Goal: Navigation & Orientation: Find specific page/section

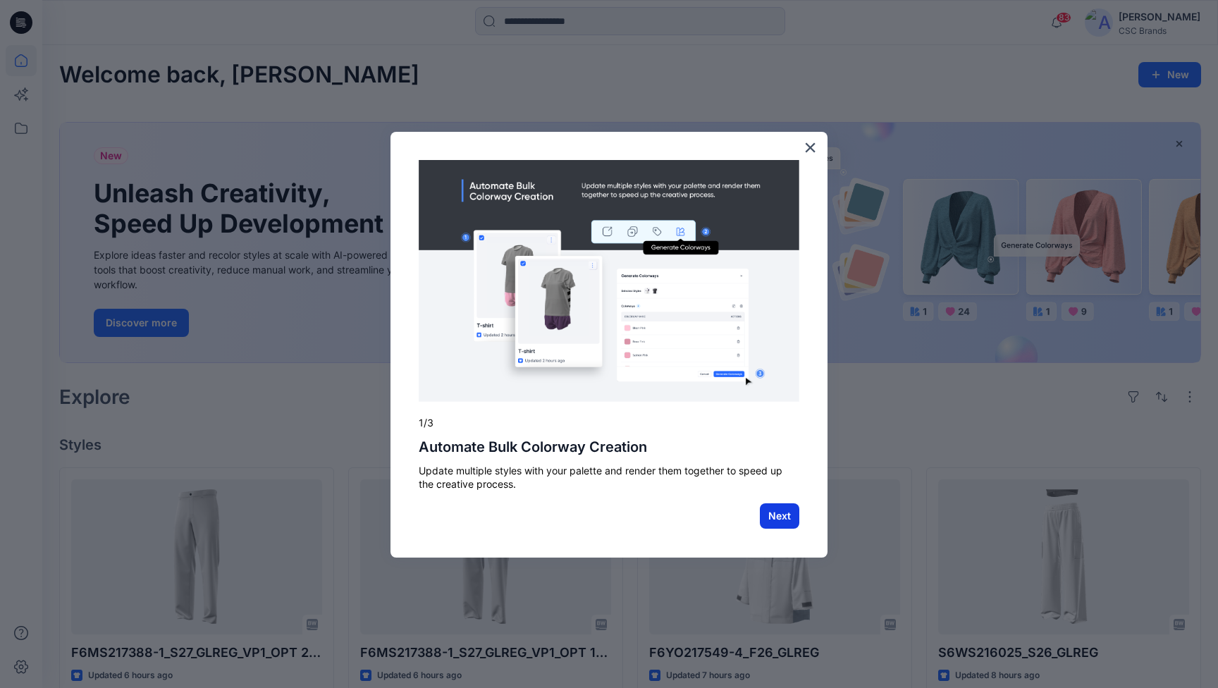
click at [796, 522] on button "Next" at bounding box center [779, 515] width 39 height 25
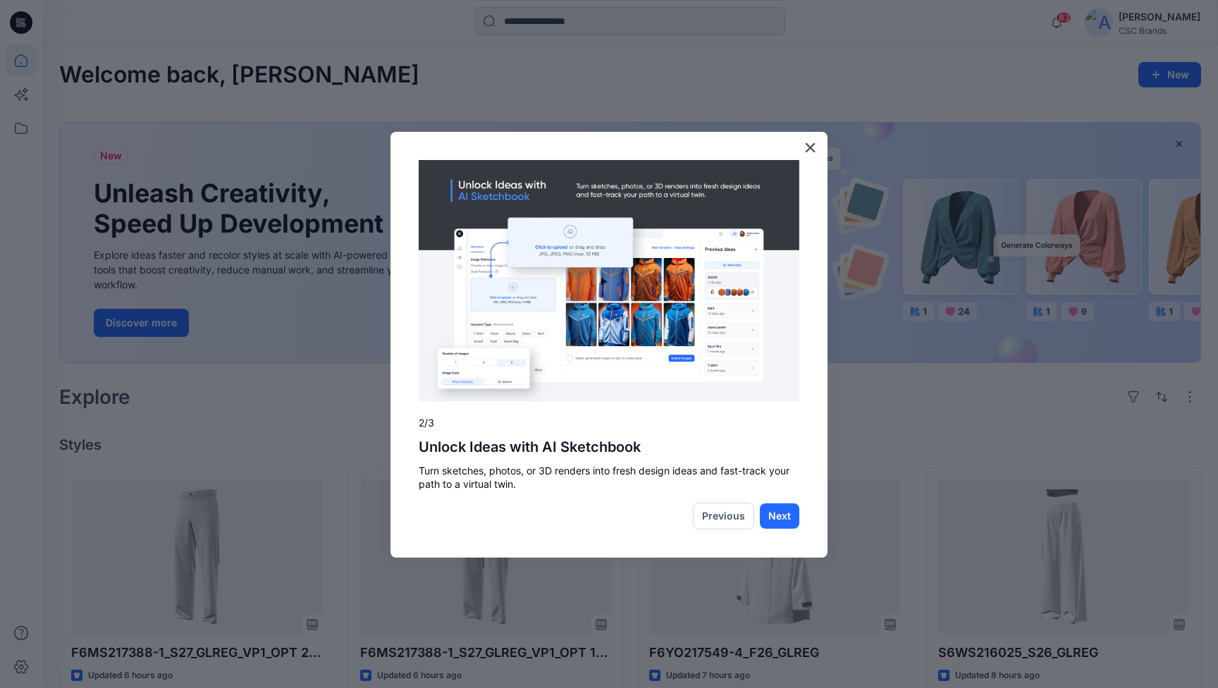
click at [812, 141] on button "×" at bounding box center [810, 147] width 13 height 23
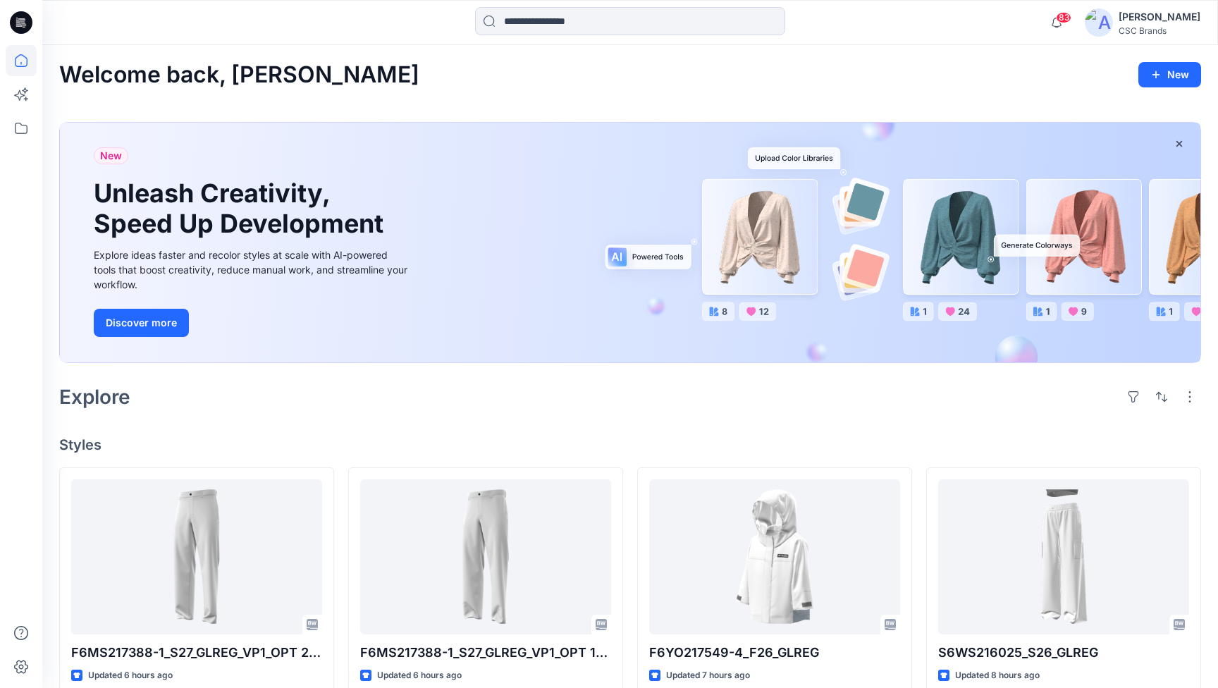
click at [806, 147] on div "New Unleash Creativity, Speed Up Development Explore ideas faster and recolor s…" at bounding box center [630, 243] width 1141 height 240
click at [16, 59] on icon at bounding box center [21, 60] width 31 height 31
click at [28, 66] on icon at bounding box center [21, 60] width 31 height 31
click at [19, 61] on icon at bounding box center [21, 60] width 31 height 31
click at [28, 56] on icon at bounding box center [21, 60] width 31 height 31
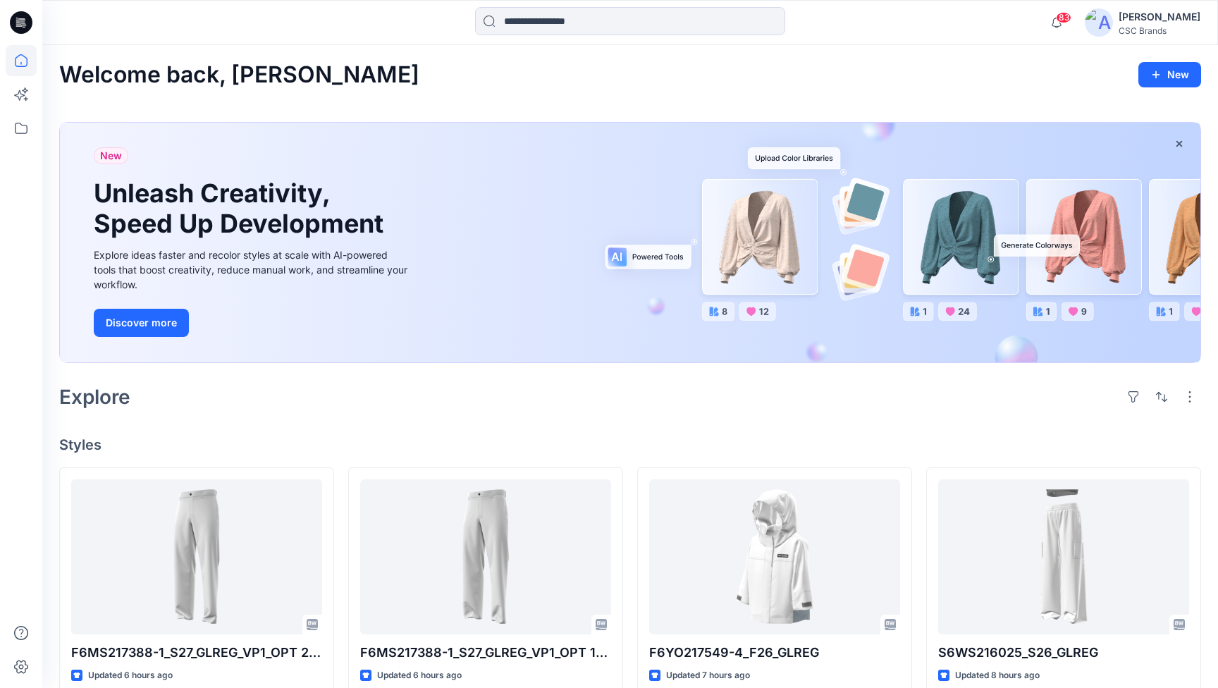
click at [24, 20] on icon at bounding box center [21, 22] width 23 height 23
click at [161, 26] on div at bounding box center [189, 22] width 294 height 31
click at [17, 61] on icon at bounding box center [21, 60] width 31 height 31
click at [13, 131] on icon at bounding box center [21, 128] width 31 height 31
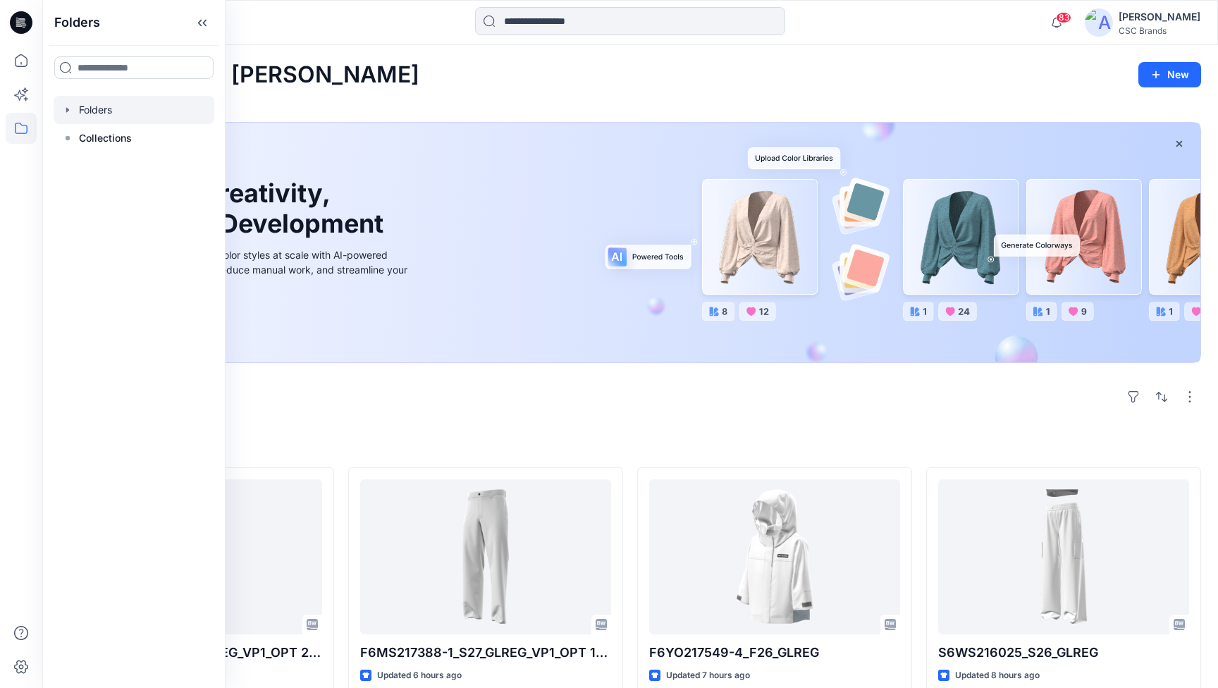
click at [109, 110] on div at bounding box center [134, 110] width 161 height 28
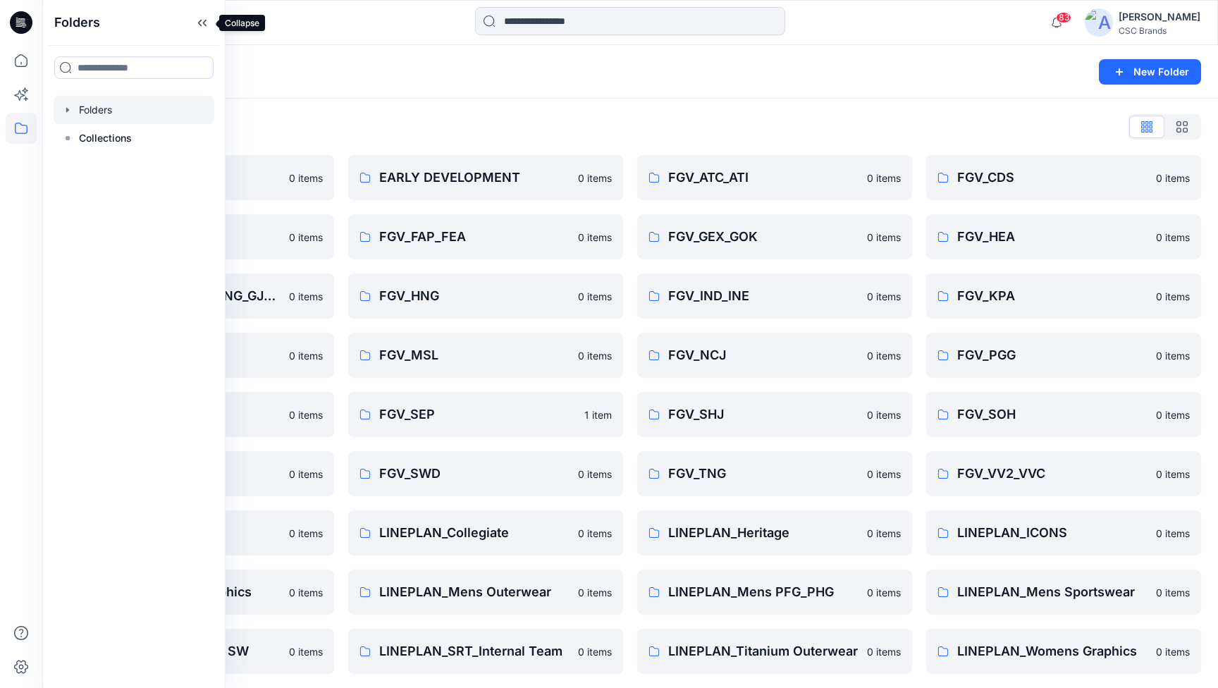
click at [202, 25] on icon at bounding box center [202, 22] width 23 height 23
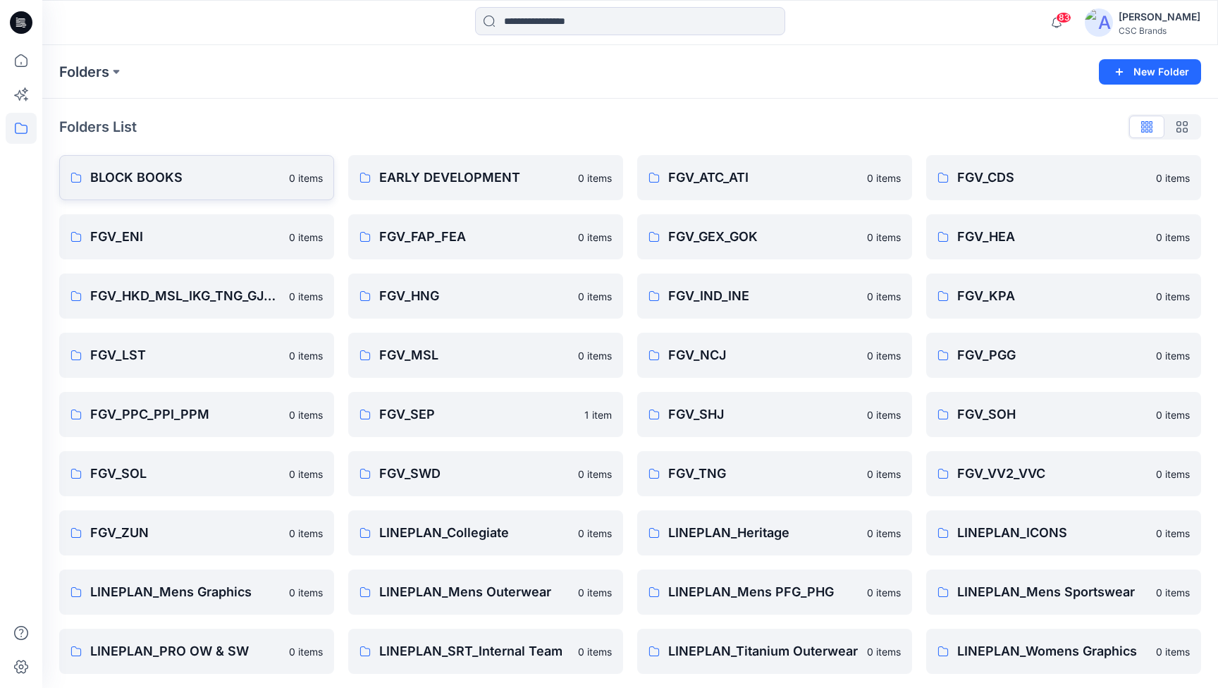
click at [135, 178] on p "BLOCK BOOKS" at bounding box center [185, 178] width 190 height 20
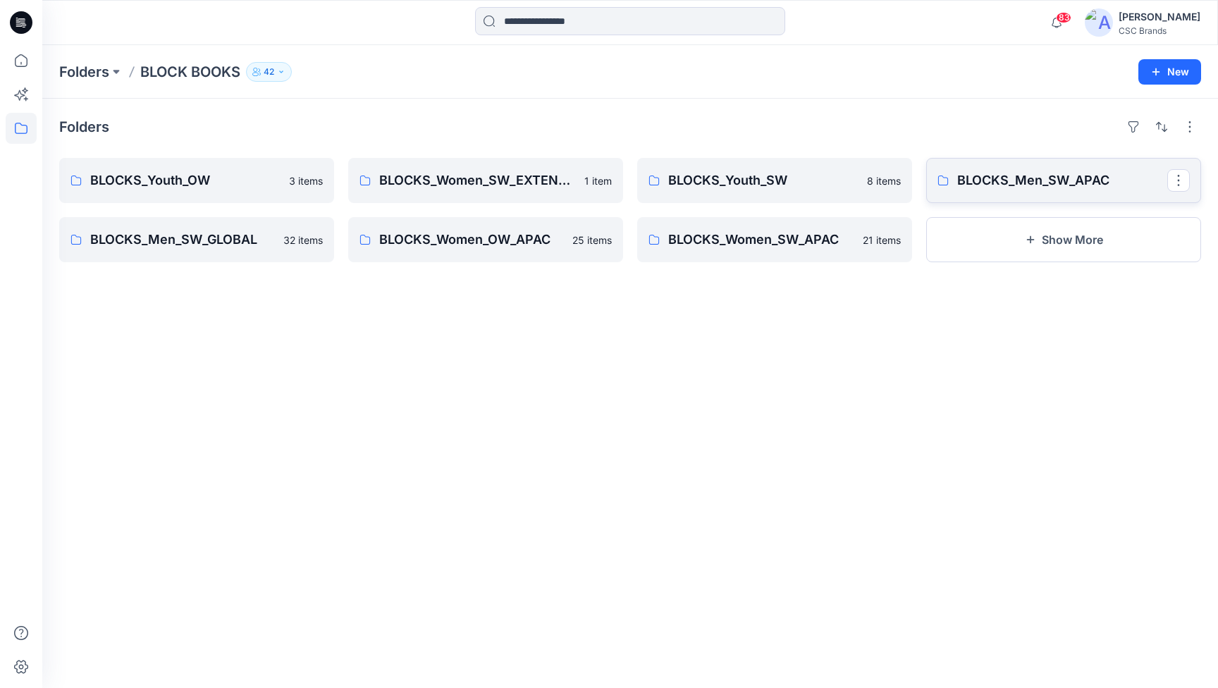
click at [1037, 188] on p "BLOCKS_Men_SW_APAC" at bounding box center [1062, 181] width 210 height 20
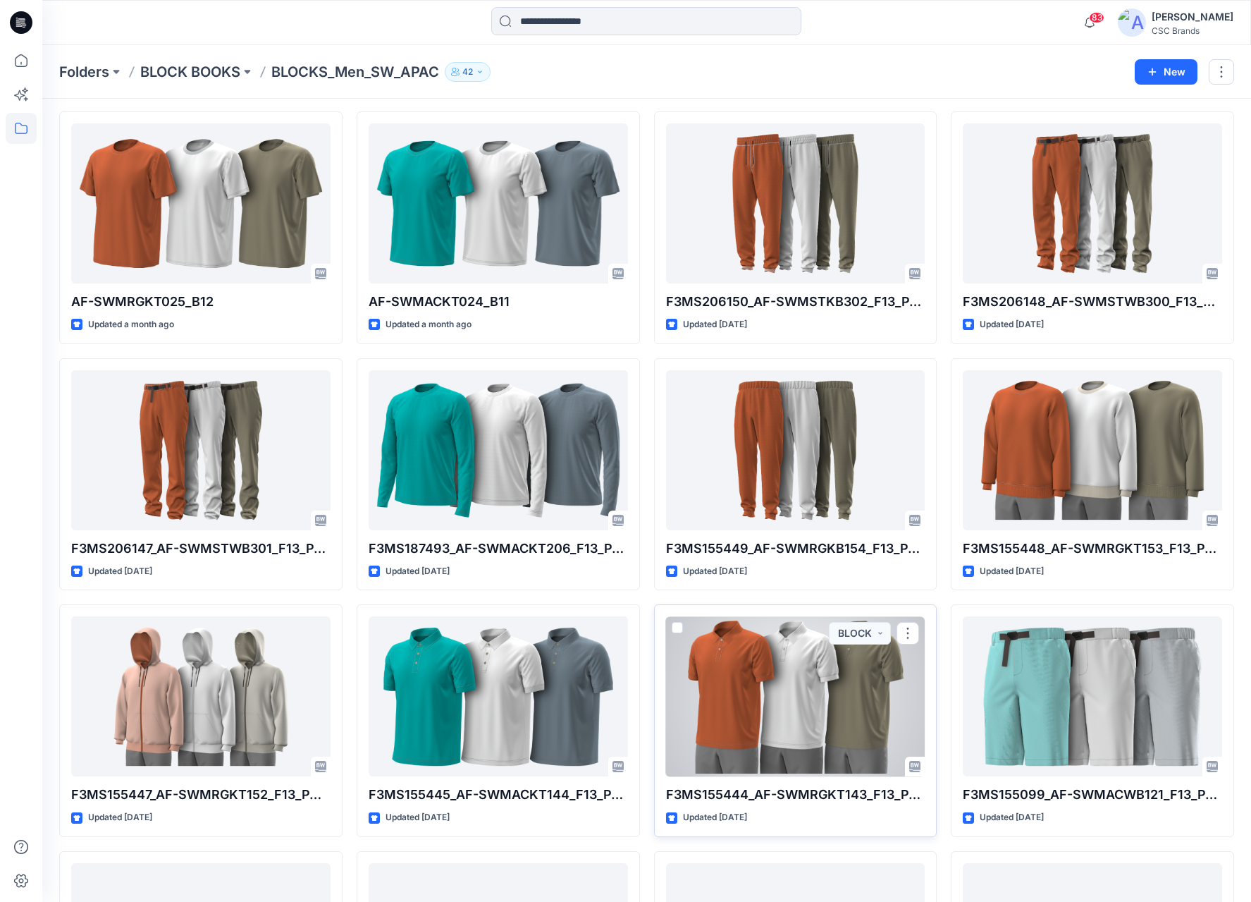
scroll to position [46, 0]
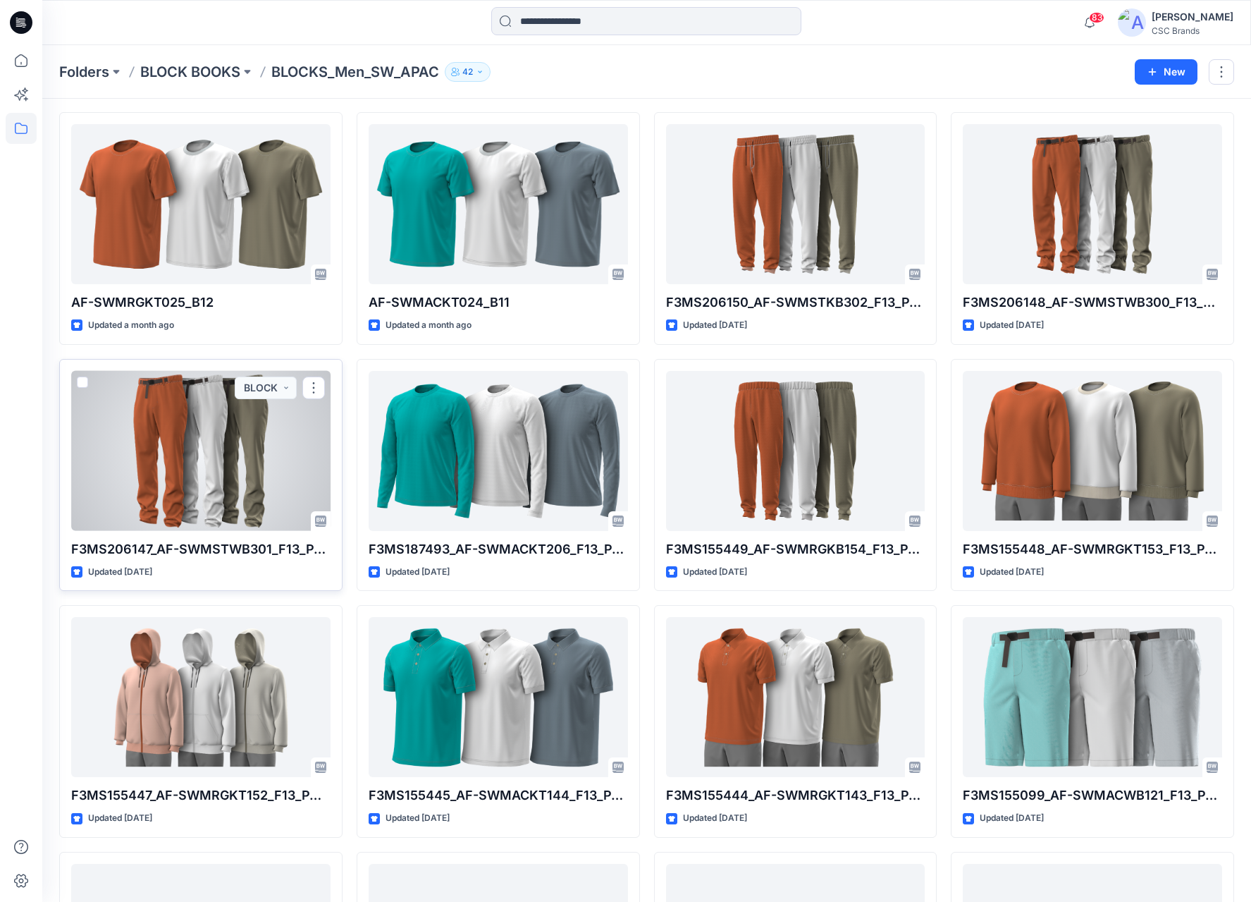
click at [214, 422] on div at bounding box center [200, 451] width 259 height 160
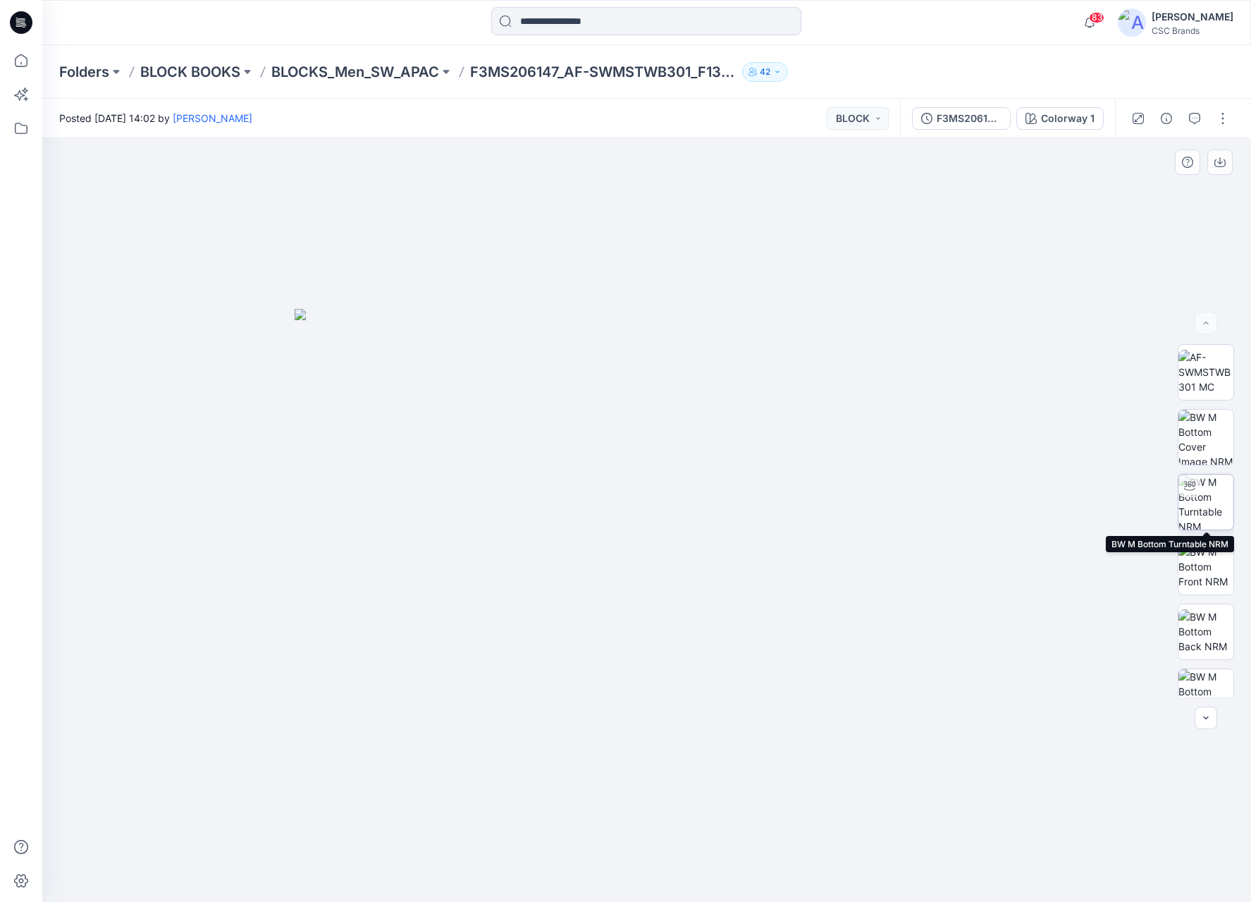
click at [1196, 495] on div at bounding box center [1190, 486] width 23 height 23
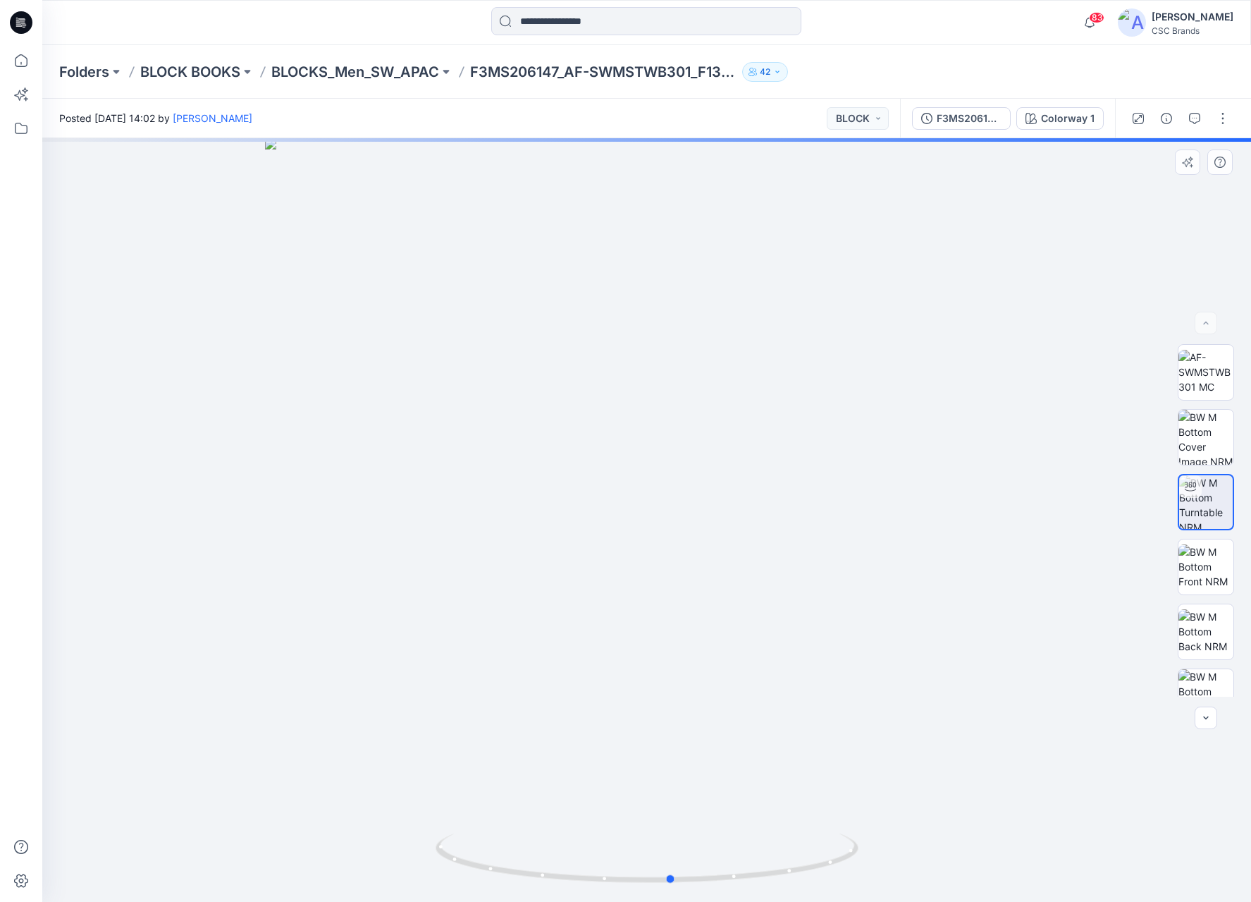
drag, startPoint x: 692, startPoint y: 544, endPoint x: 749, endPoint y: 524, distance: 59.8
click at [749, 524] on div at bounding box center [646, 520] width 1209 height 764
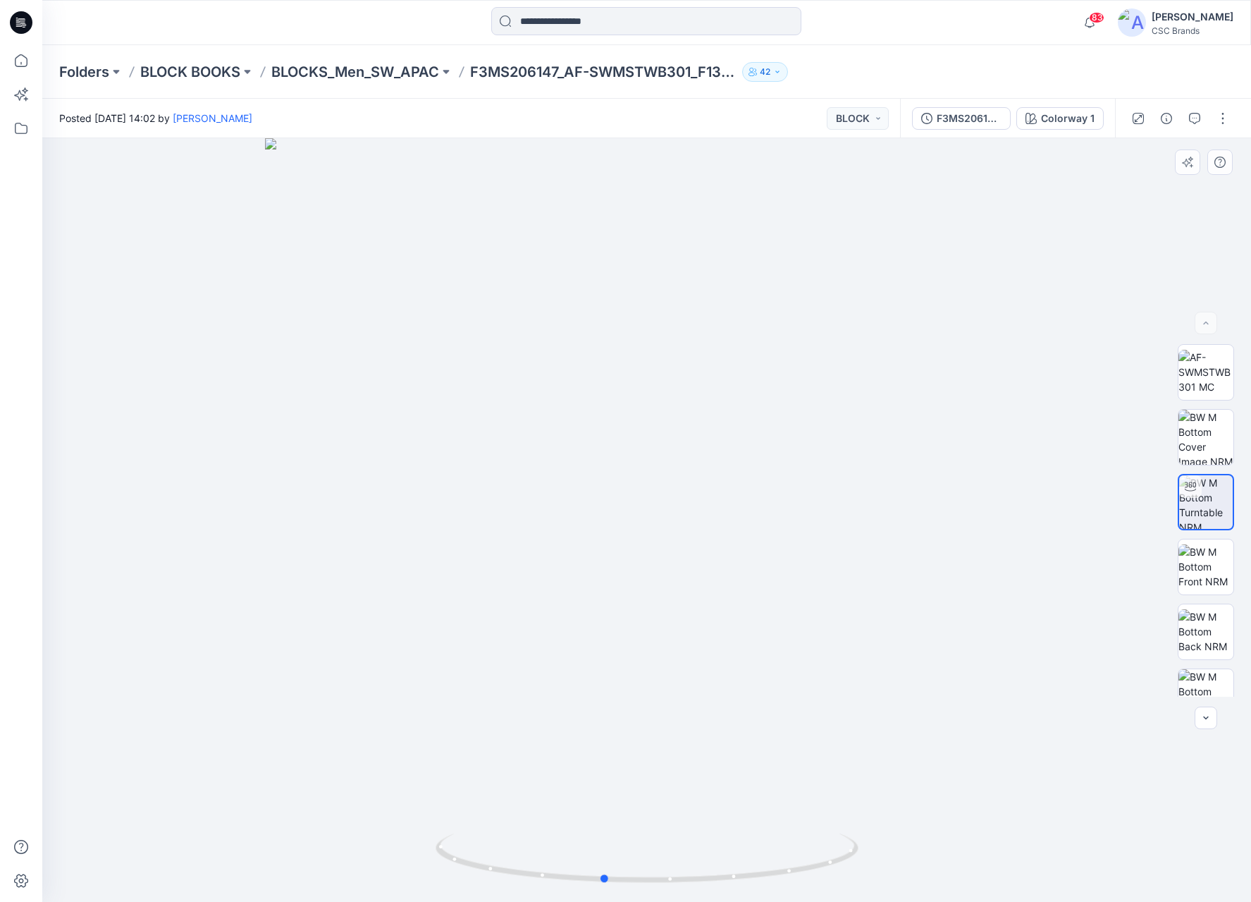
drag, startPoint x: 606, startPoint y: 597, endPoint x: 513, endPoint y: 592, distance: 93.2
click at [513, 592] on div at bounding box center [646, 520] width 1209 height 764
drag, startPoint x: 614, startPoint y: 590, endPoint x: 517, endPoint y: 585, distance: 97.4
click at [517, 585] on img at bounding box center [647, 431] width 1106 height 941
drag, startPoint x: 639, startPoint y: 515, endPoint x: 608, endPoint y: 516, distance: 31.0
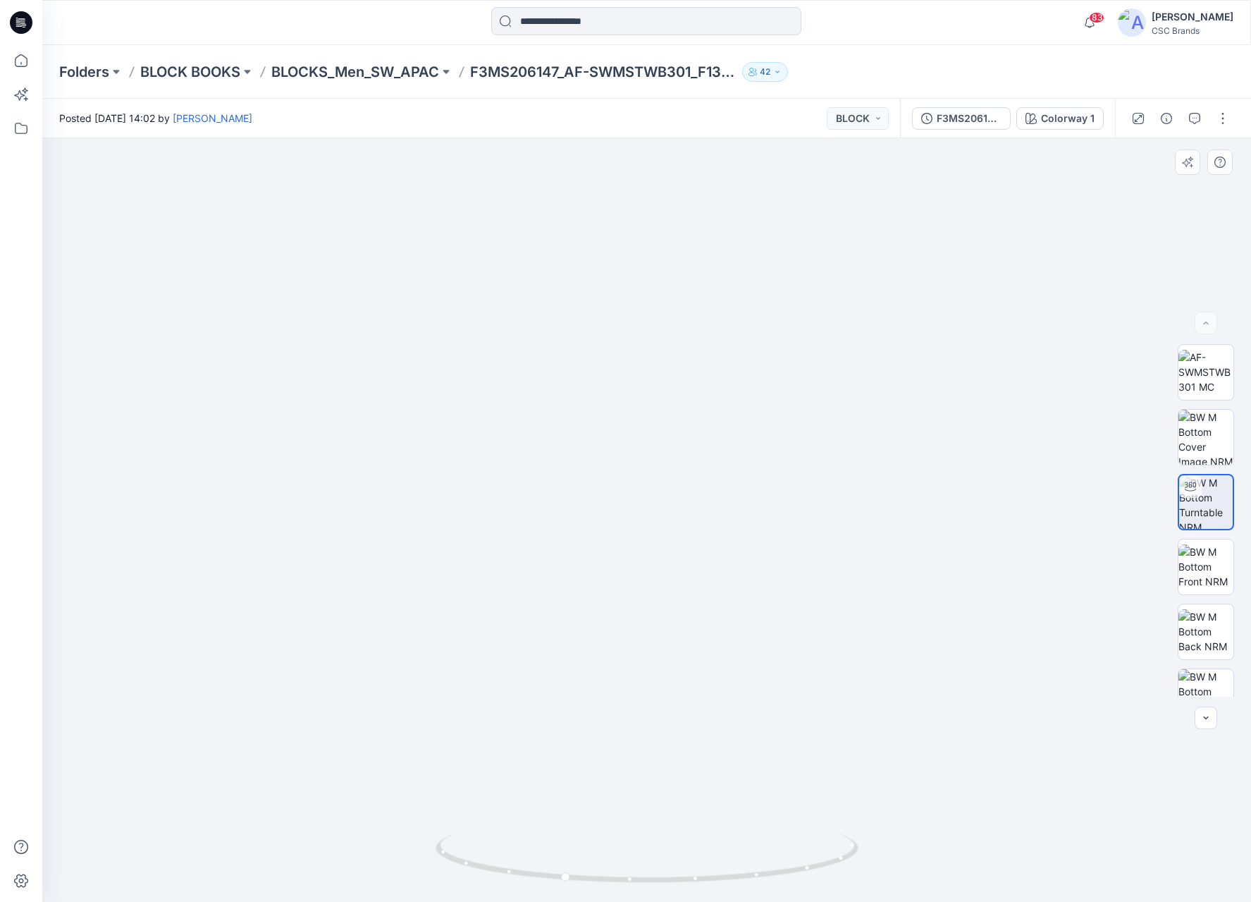
click at [608, 516] on img at bounding box center [647, 431] width 1106 height 941
drag, startPoint x: 651, startPoint y: 486, endPoint x: 755, endPoint y: 496, distance: 104.8
click at [755, 496] on div at bounding box center [646, 520] width 1209 height 764
drag, startPoint x: 721, startPoint y: 508, endPoint x: 446, endPoint y: 501, distance: 274.4
click at [446, 501] on div at bounding box center [646, 520] width 1209 height 764
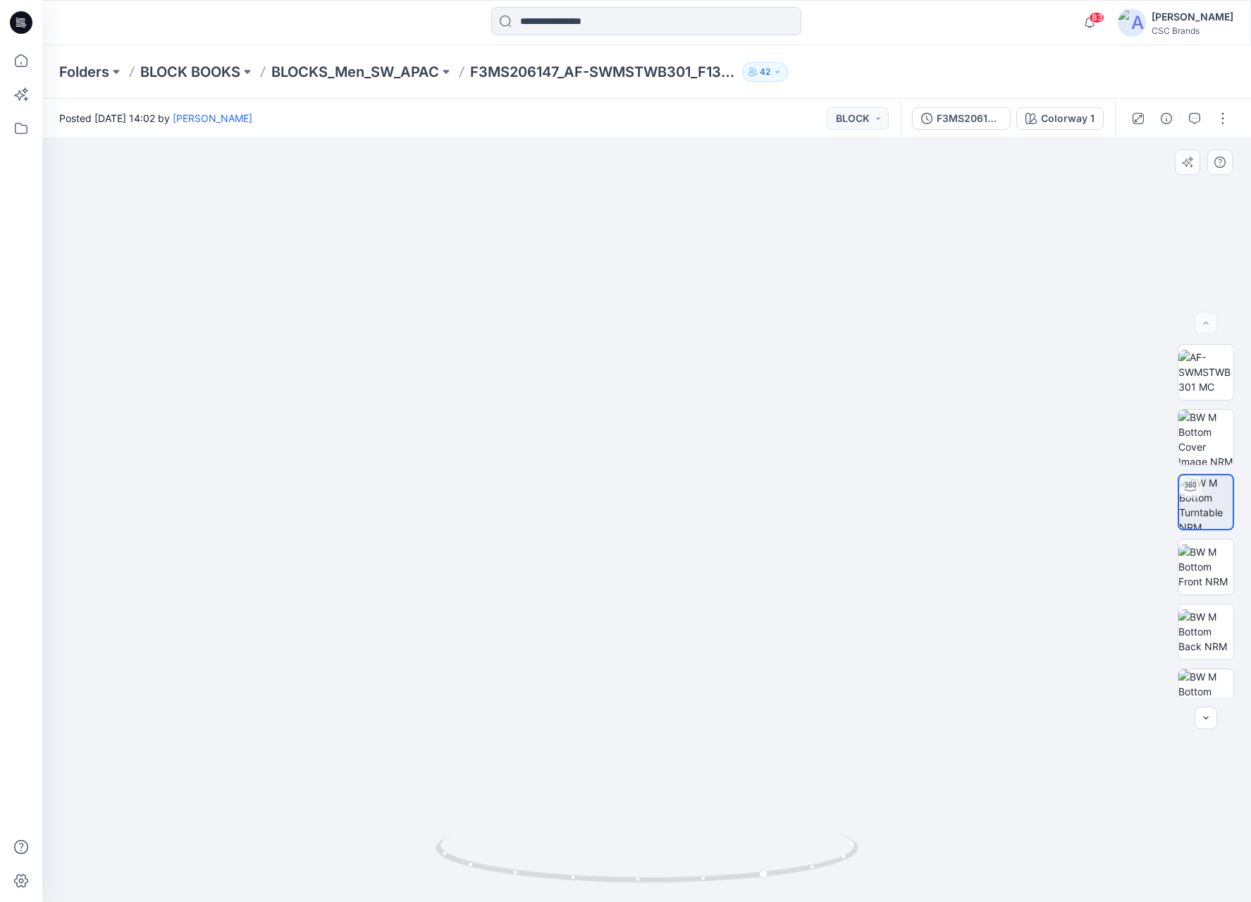
click at [453, 500] on img at bounding box center [646, 372] width 1333 height 1059
drag, startPoint x: 623, startPoint y: 513, endPoint x: 670, endPoint y: 503, distance: 47.4
click at [670, 504] on div at bounding box center [646, 520] width 1209 height 764
click at [673, 501] on img at bounding box center [647, 431] width 1106 height 941
drag, startPoint x: 675, startPoint y: 500, endPoint x: 556, endPoint y: 472, distance: 121.8
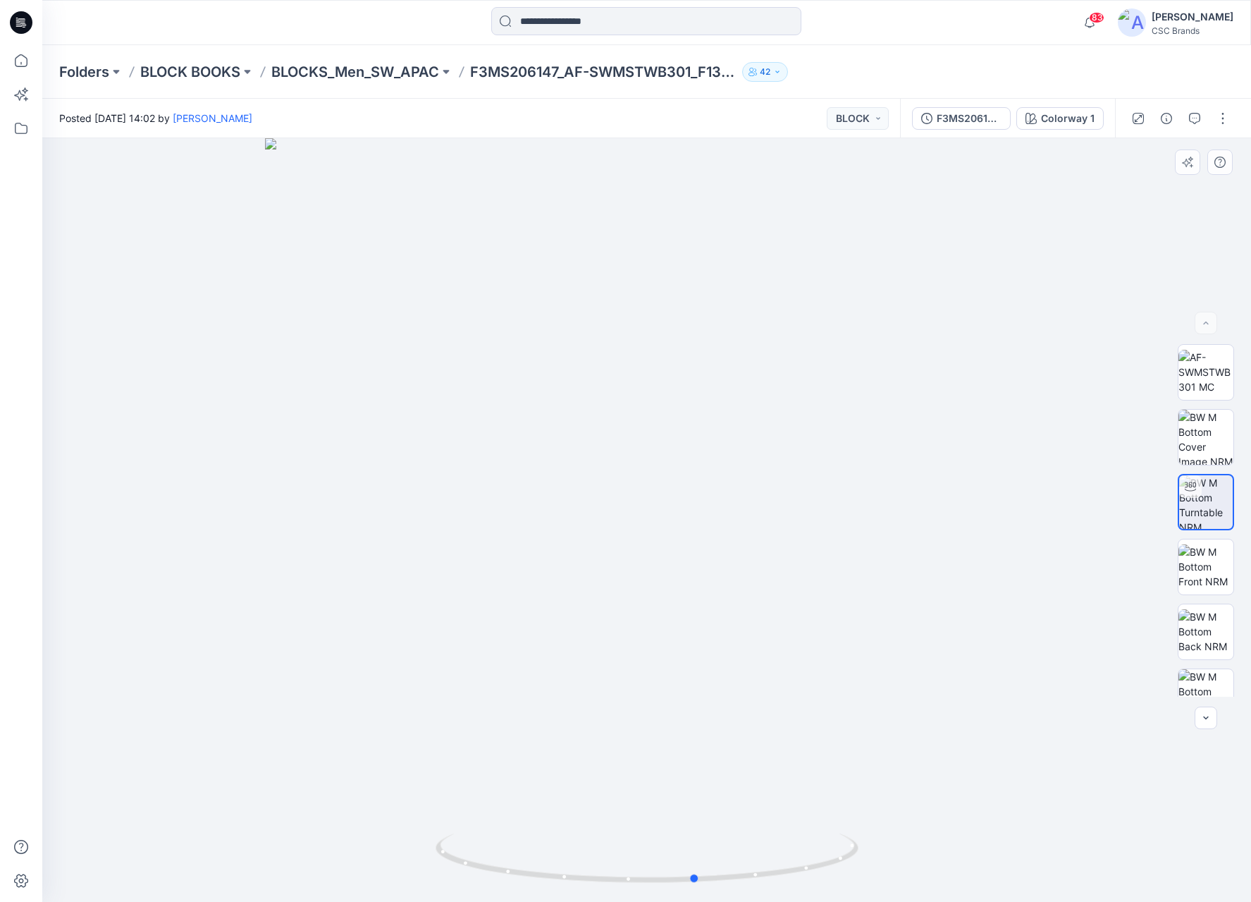
click at [556, 472] on div at bounding box center [646, 520] width 1209 height 764
drag, startPoint x: 690, startPoint y: 511, endPoint x: 680, endPoint y: 509, distance: 10.1
click at [678, 510] on div at bounding box center [646, 520] width 1209 height 764
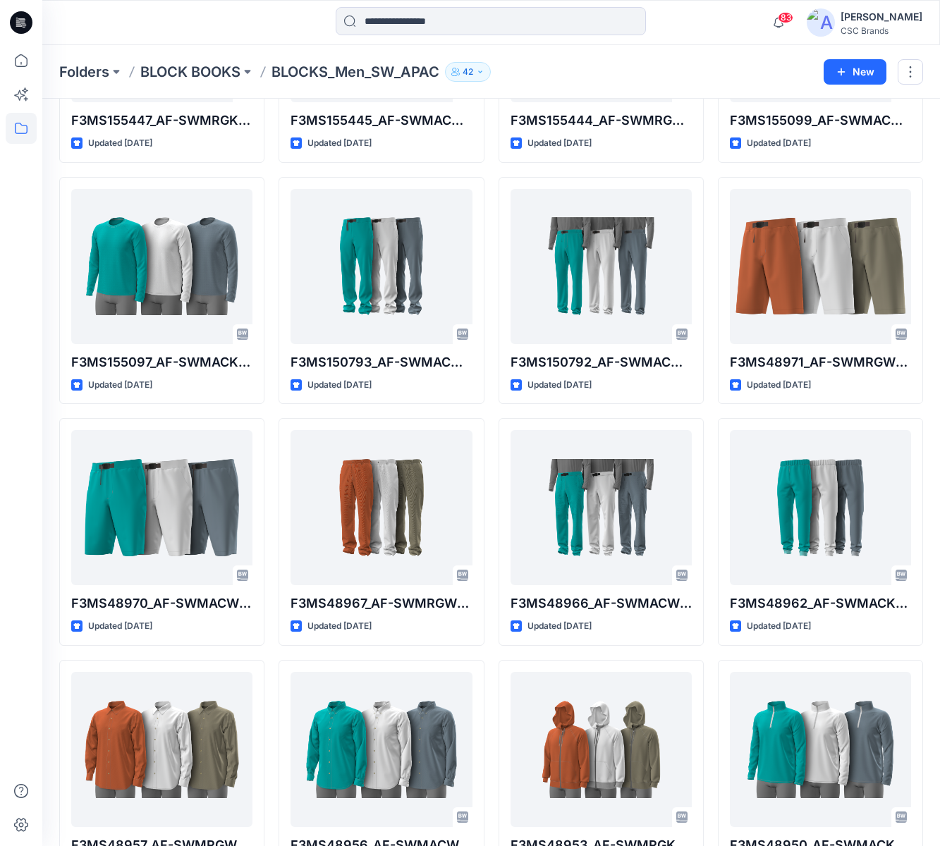
scroll to position [762, 0]
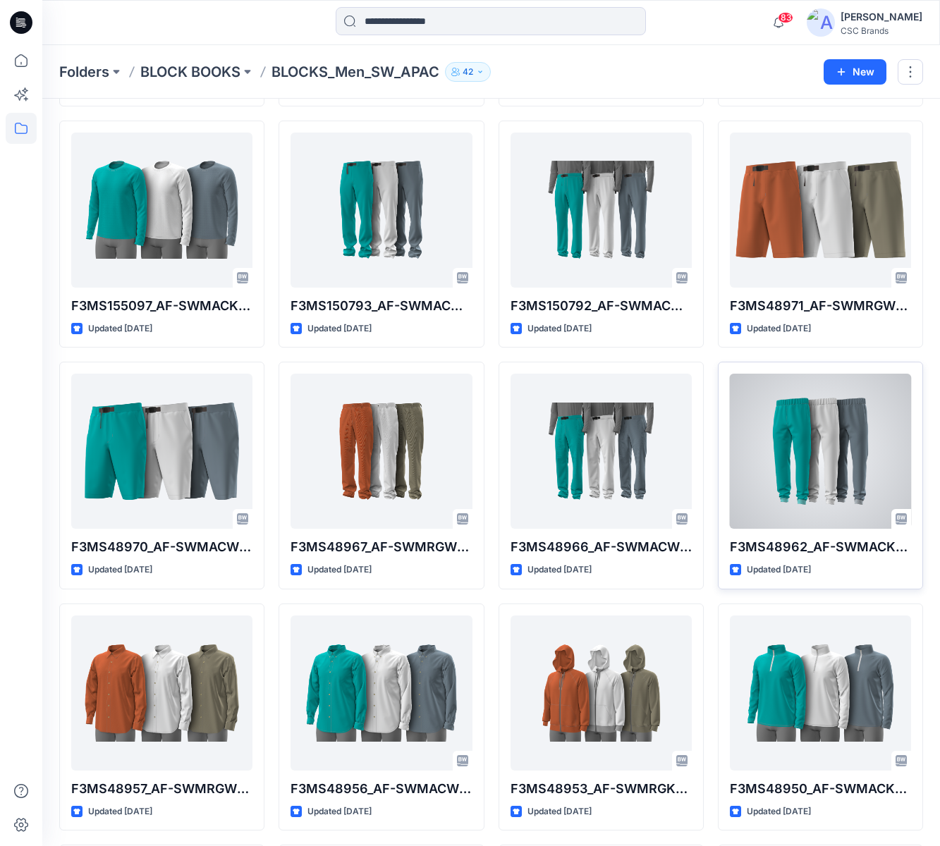
click at [817, 465] on div at bounding box center [820, 451] width 181 height 155
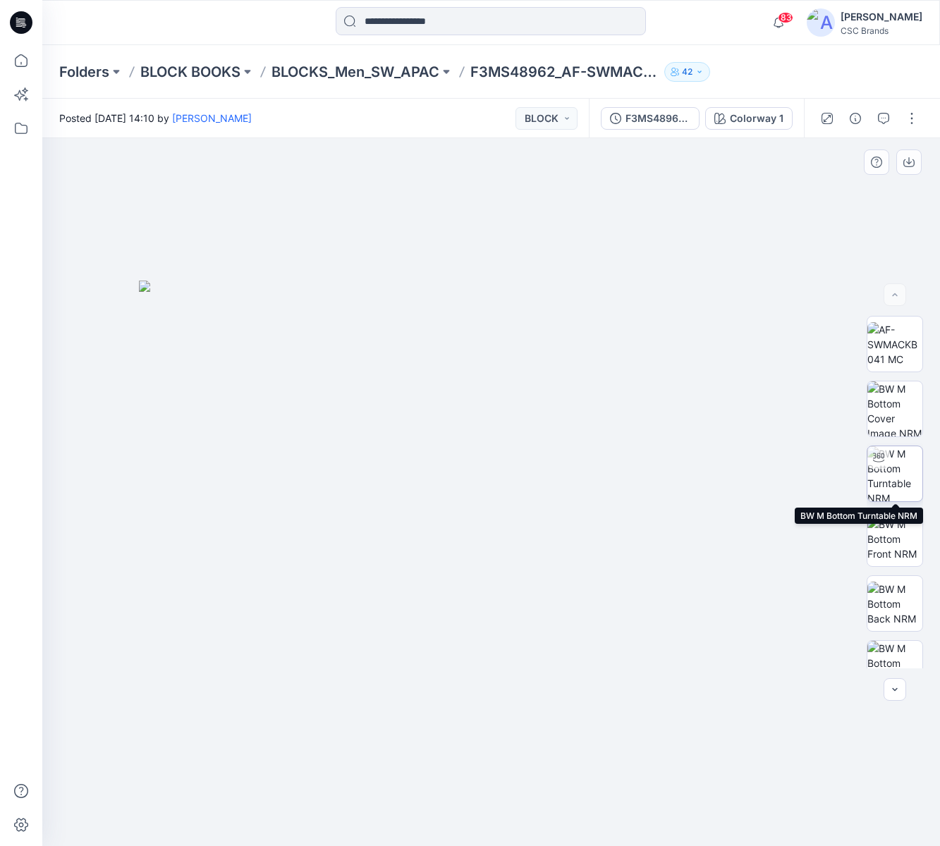
click at [887, 469] on img at bounding box center [894, 473] width 55 height 55
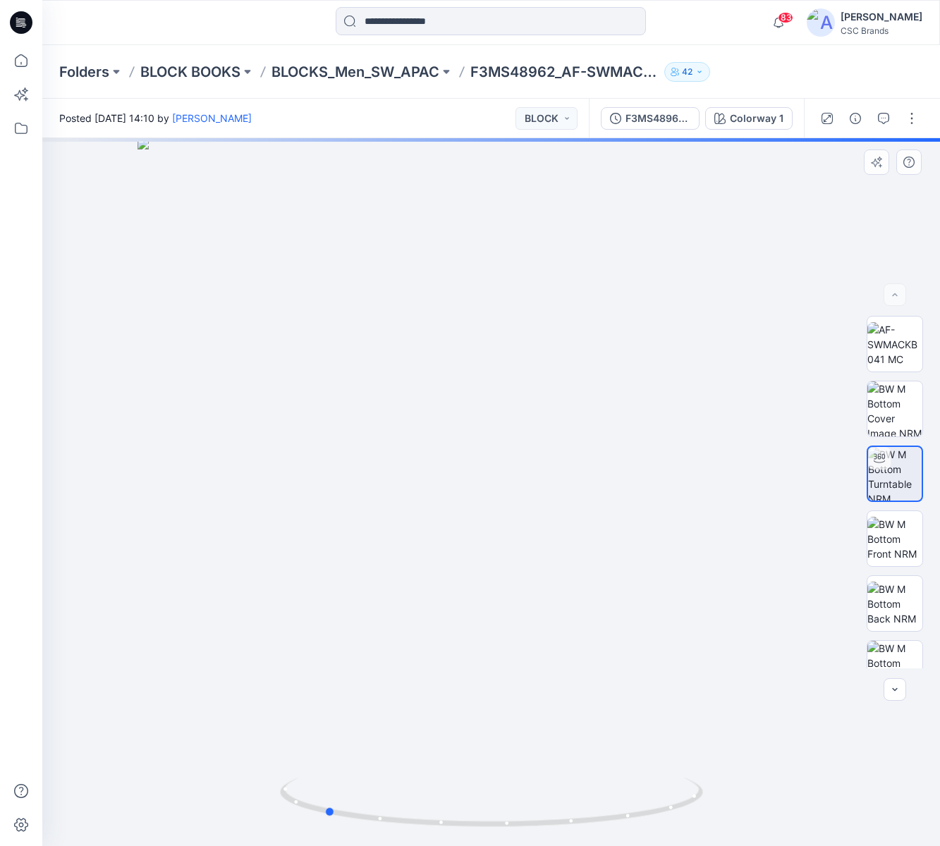
drag, startPoint x: 539, startPoint y: 539, endPoint x: 394, endPoint y: 509, distance: 147.5
click at [390, 509] on div at bounding box center [491, 492] width 898 height 708
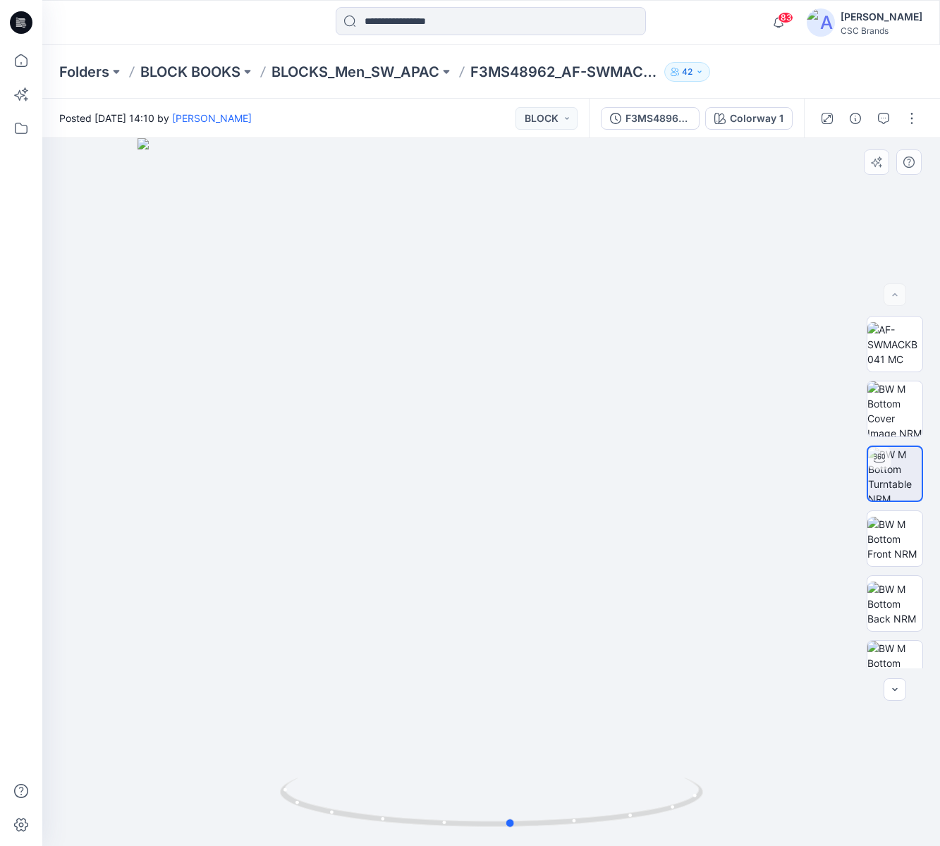
drag, startPoint x: 582, startPoint y: 433, endPoint x: 723, endPoint y: 429, distance: 140.4
click at [734, 431] on div at bounding box center [491, 492] width 898 height 708
click at [892, 537] on img at bounding box center [894, 539] width 55 height 44
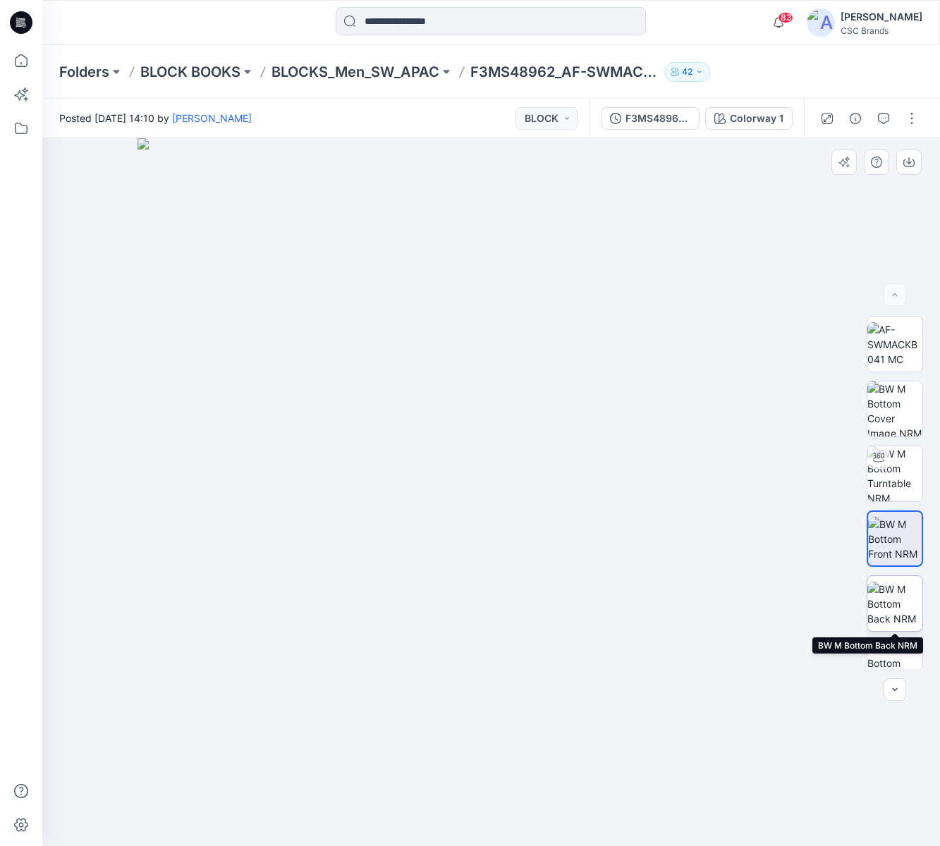
click at [902, 606] on img at bounding box center [894, 604] width 55 height 44
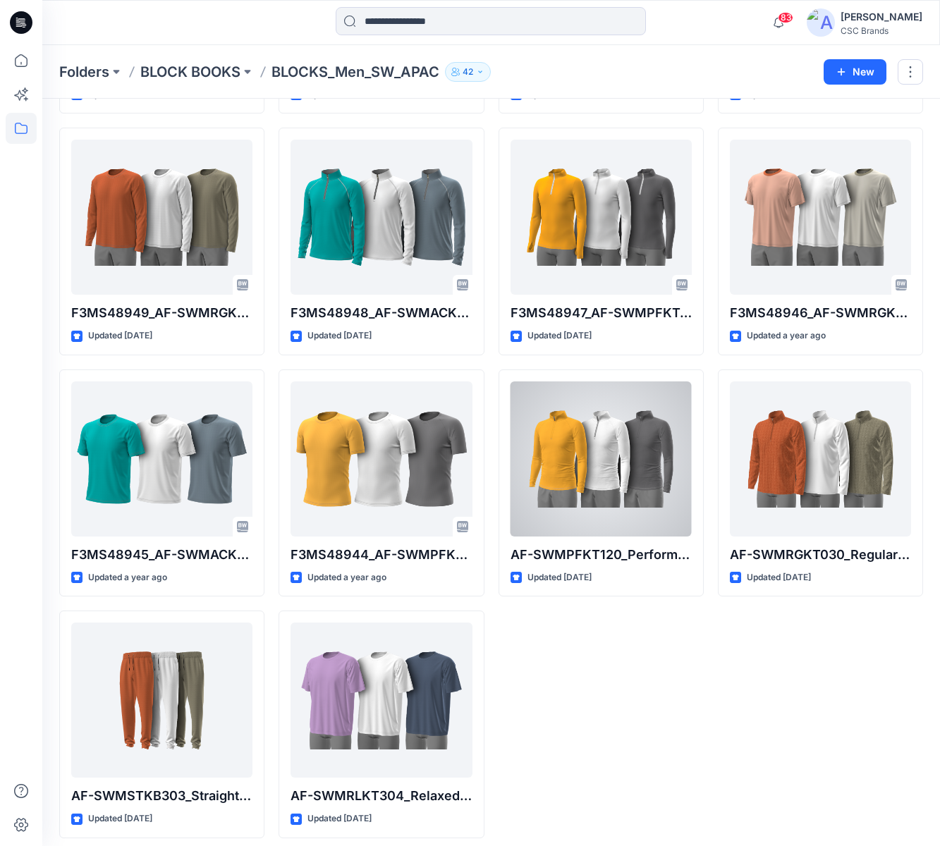
scroll to position [1479, 0]
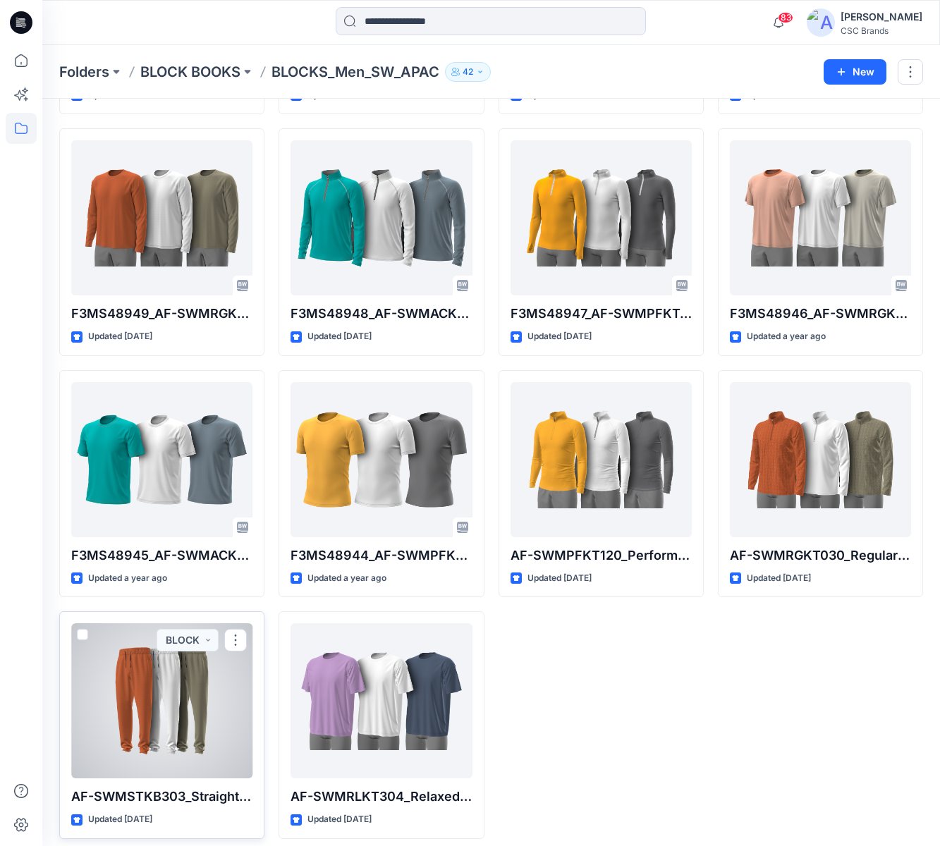
click at [199, 687] on div at bounding box center [161, 700] width 181 height 155
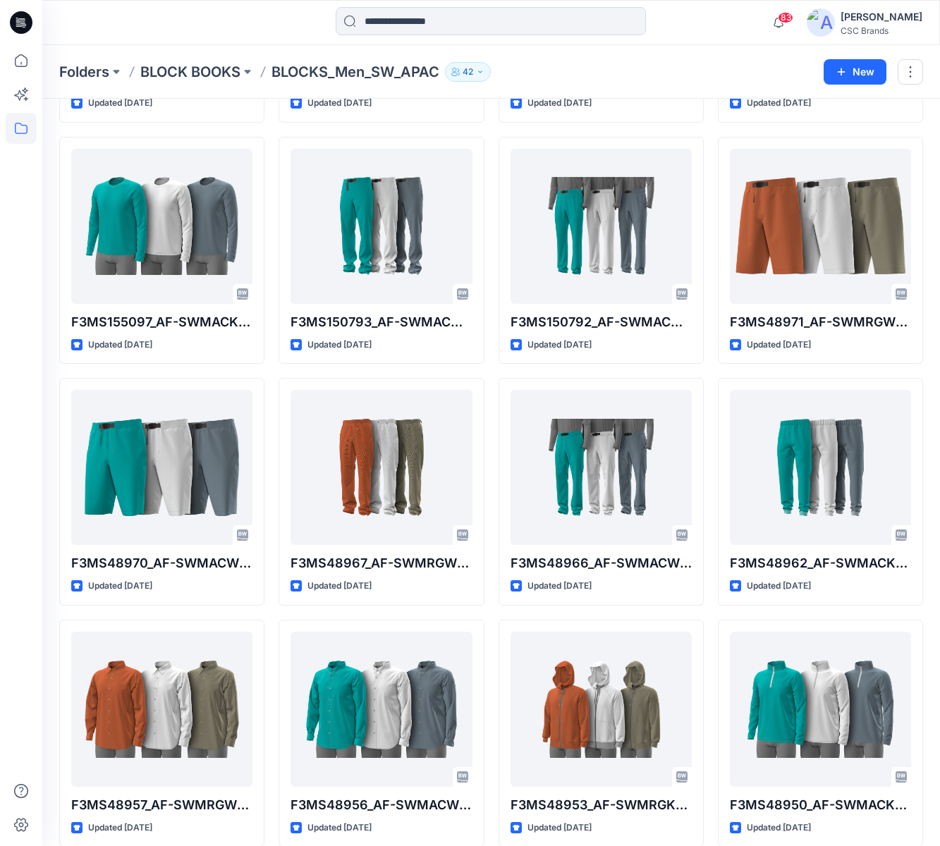
scroll to position [744, 0]
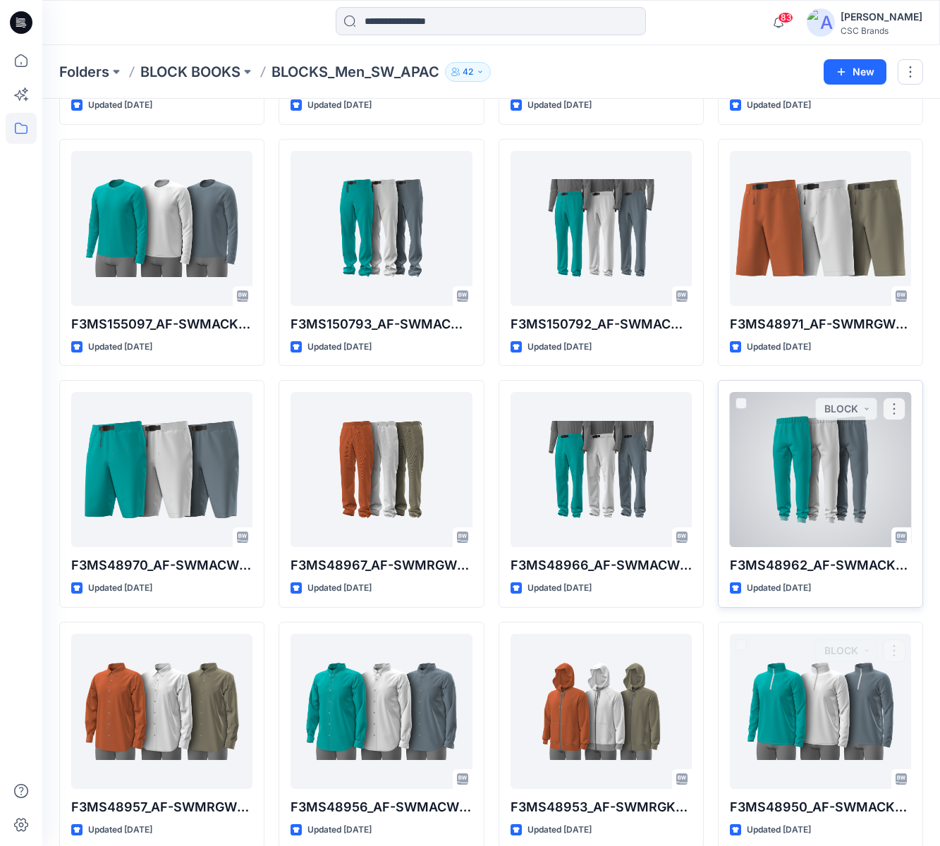
click at [802, 462] on div at bounding box center [820, 469] width 181 height 155
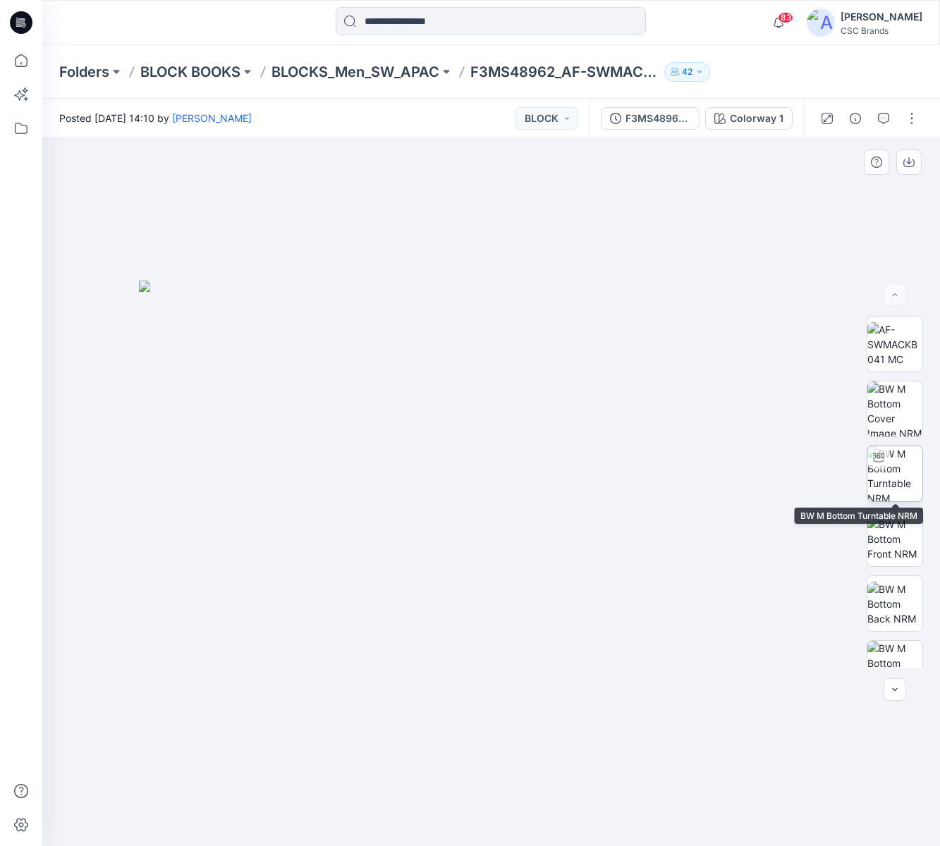
click at [888, 475] on img at bounding box center [894, 473] width 55 height 55
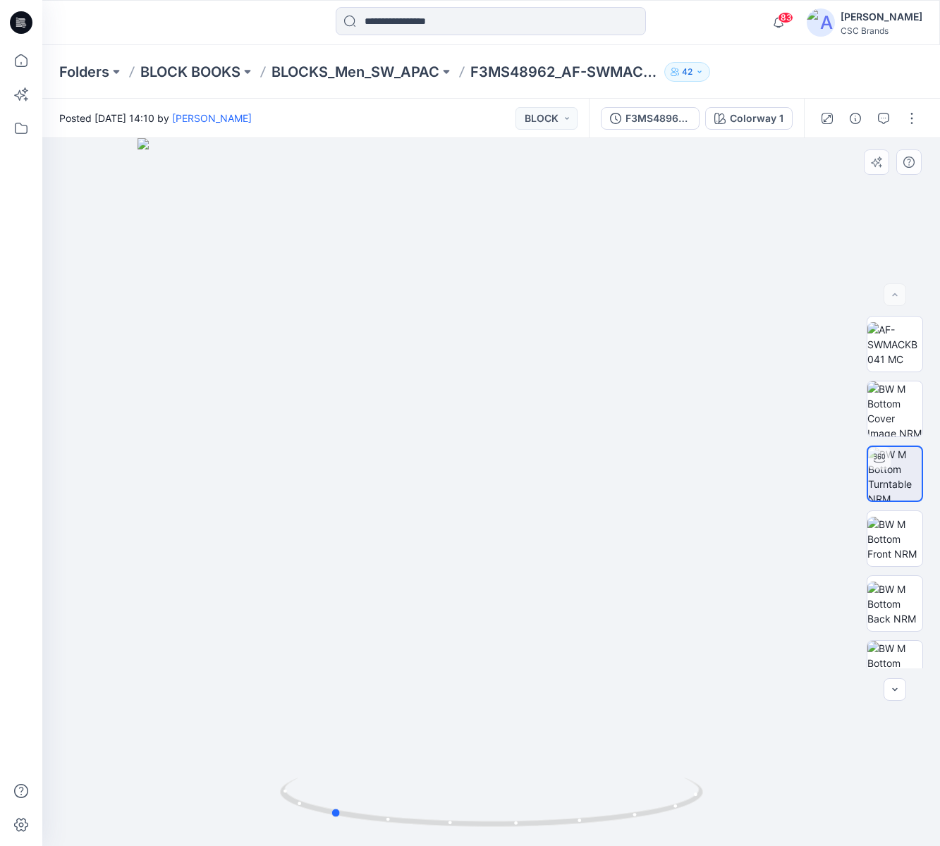
drag, startPoint x: 618, startPoint y: 514, endPoint x: 466, endPoint y: 508, distance: 151.7
click at [466, 508] on div at bounding box center [491, 492] width 898 height 708
drag, startPoint x: 531, startPoint y: 370, endPoint x: 684, endPoint y: 341, distance: 155.7
click at [697, 364] on div at bounding box center [491, 492] width 898 height 708
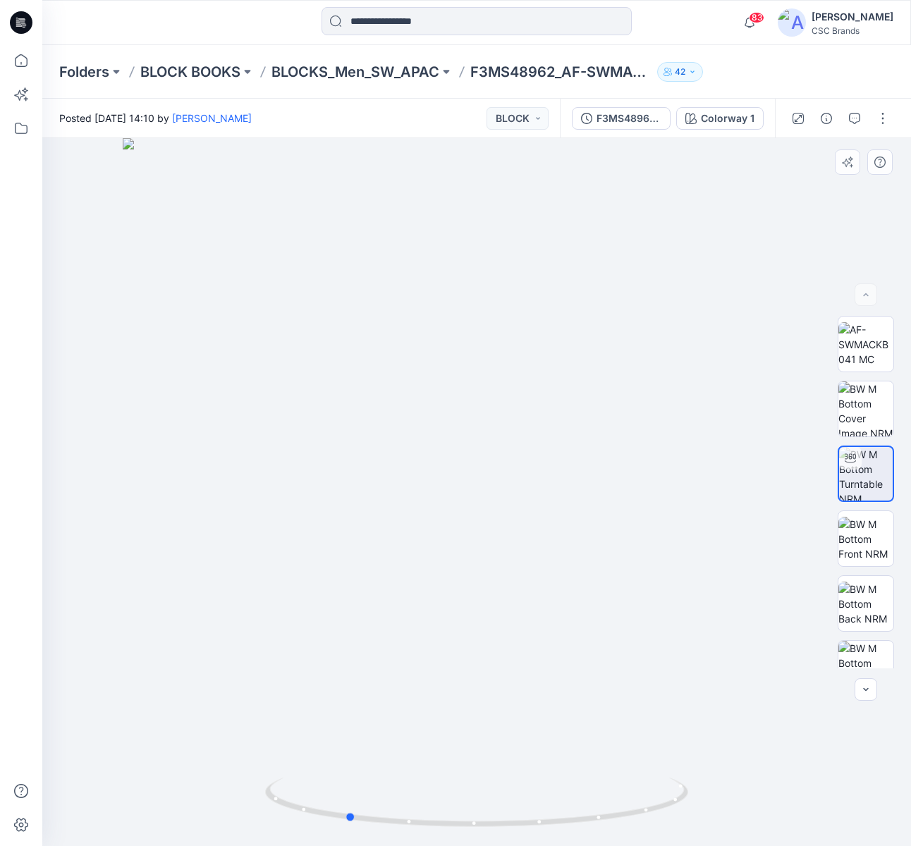
drag, startPoint x: 525, startPoint y: 454, endPoint x: 390, endPoint y: 448, distance: 135.5
click at [390, 448] on div at bounding box center [476, 492] width 869 height 708
click at [613, 71] on p "F3MS48962_AF-SWMACKB041_F13_PAACT_VFA" at bounding box center [560, 72] width 181 height 20
click at [614, 71] on p "F3MS48962_AF-SWMACKB041_F13_PAACT_VFA" at bounding box center [560, 72] width 181 height 20
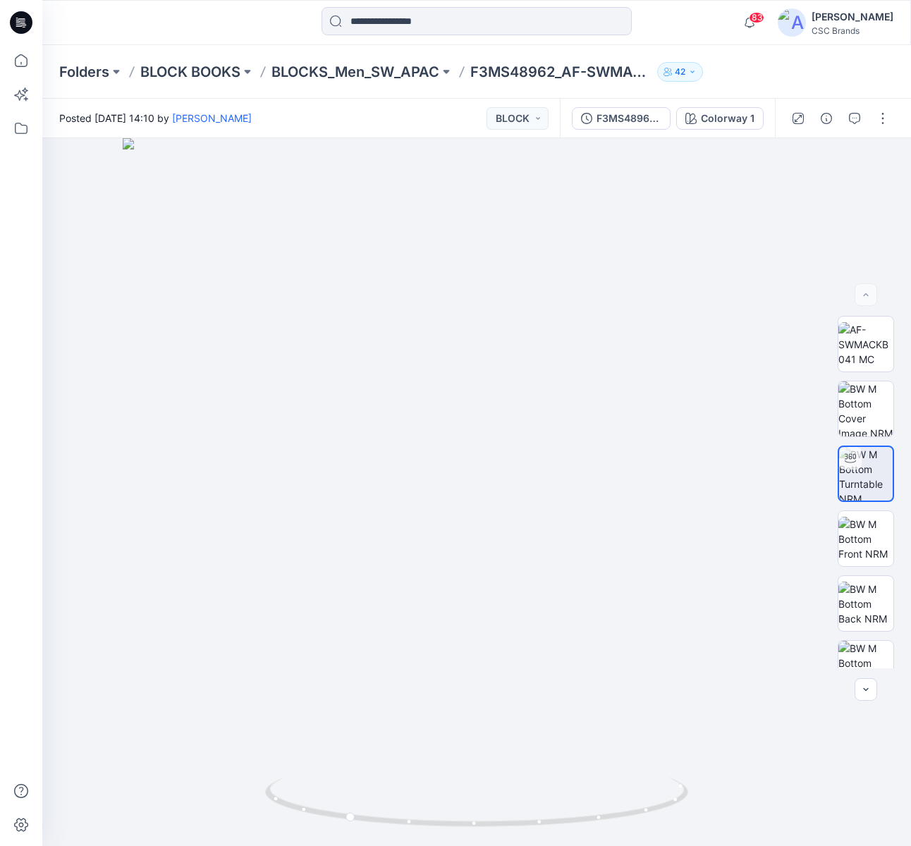
click at [628, 73] on p "F3MS48962_AF-SWMACKB041_F13_PAACT_VFA" at bounding box center [560, 72] width 181 height 20
click at [642, 72] on p "F3MS48962_AF-SWMACKB041_F13_PAACT_VFA" at bounding box center [560, 72] width 181 height 20
click at [607, 72] on p "F3MS48962_AF-SWMACKB041_F13_PAACT_VFA" at bounding box center [560, 72] width 181 height 20
click at [362, 75] on p "BLOCKS_Men_SW_APAC" at bounding box center [355, 72] width 168 height 20
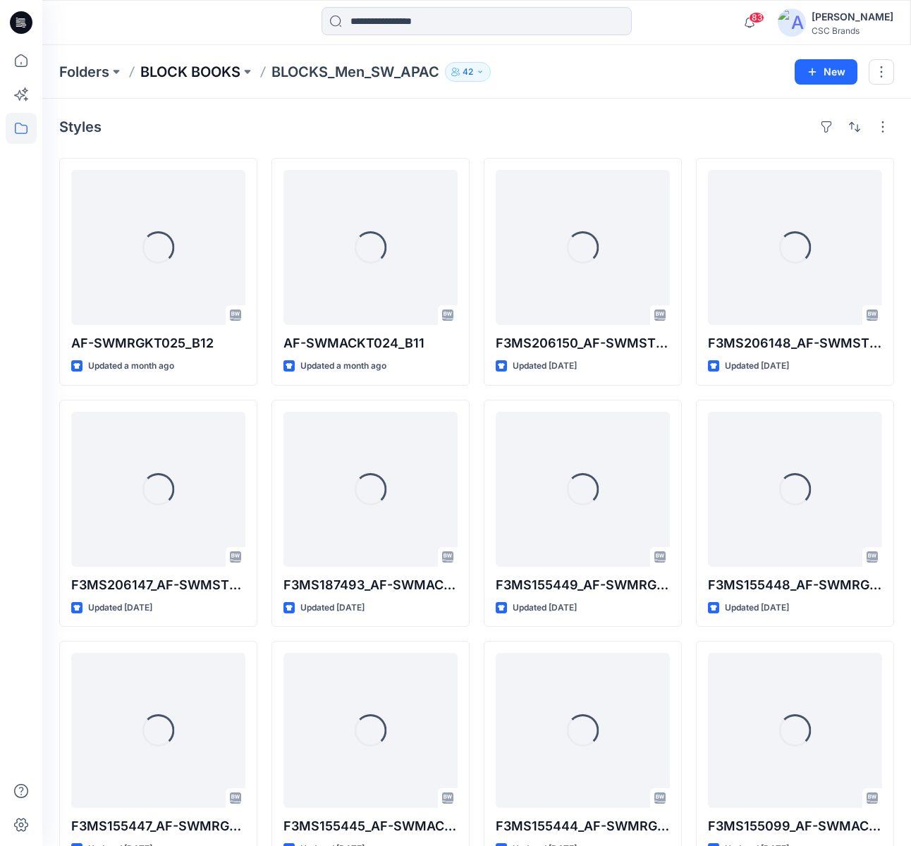
click at [205, 73] on p "BLOCK BOOKS" at bounding box center [190, 72] width 100 height 20
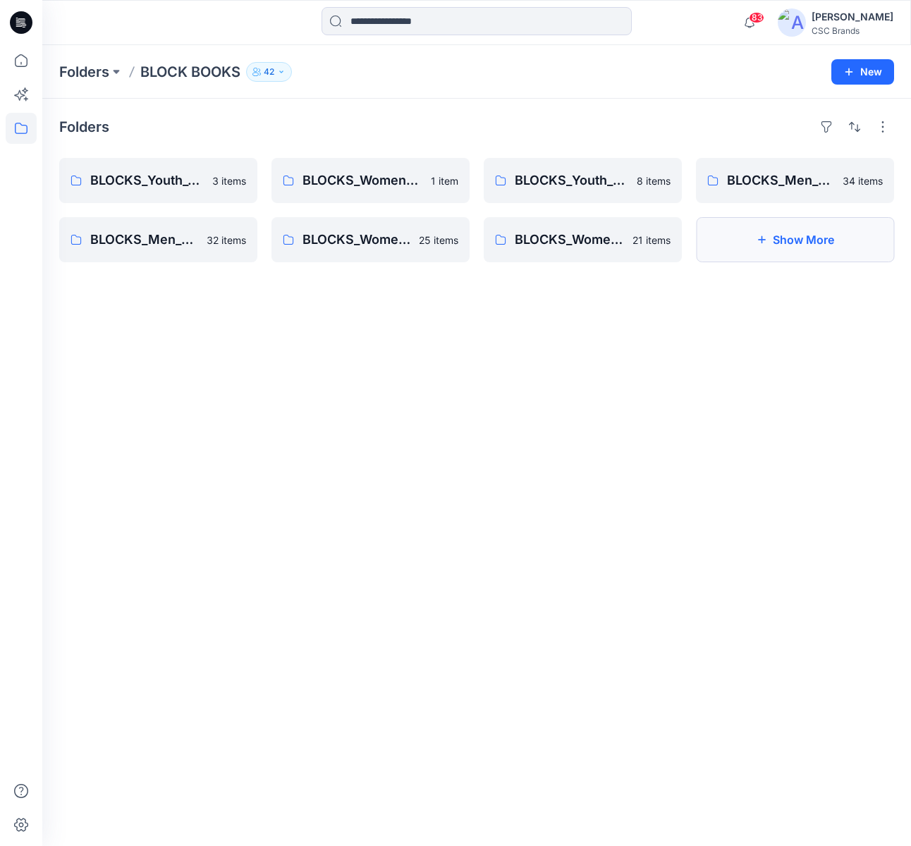
click at [792, 233] on button "Show More" at bounding box center [795, 239] width 198 height 45
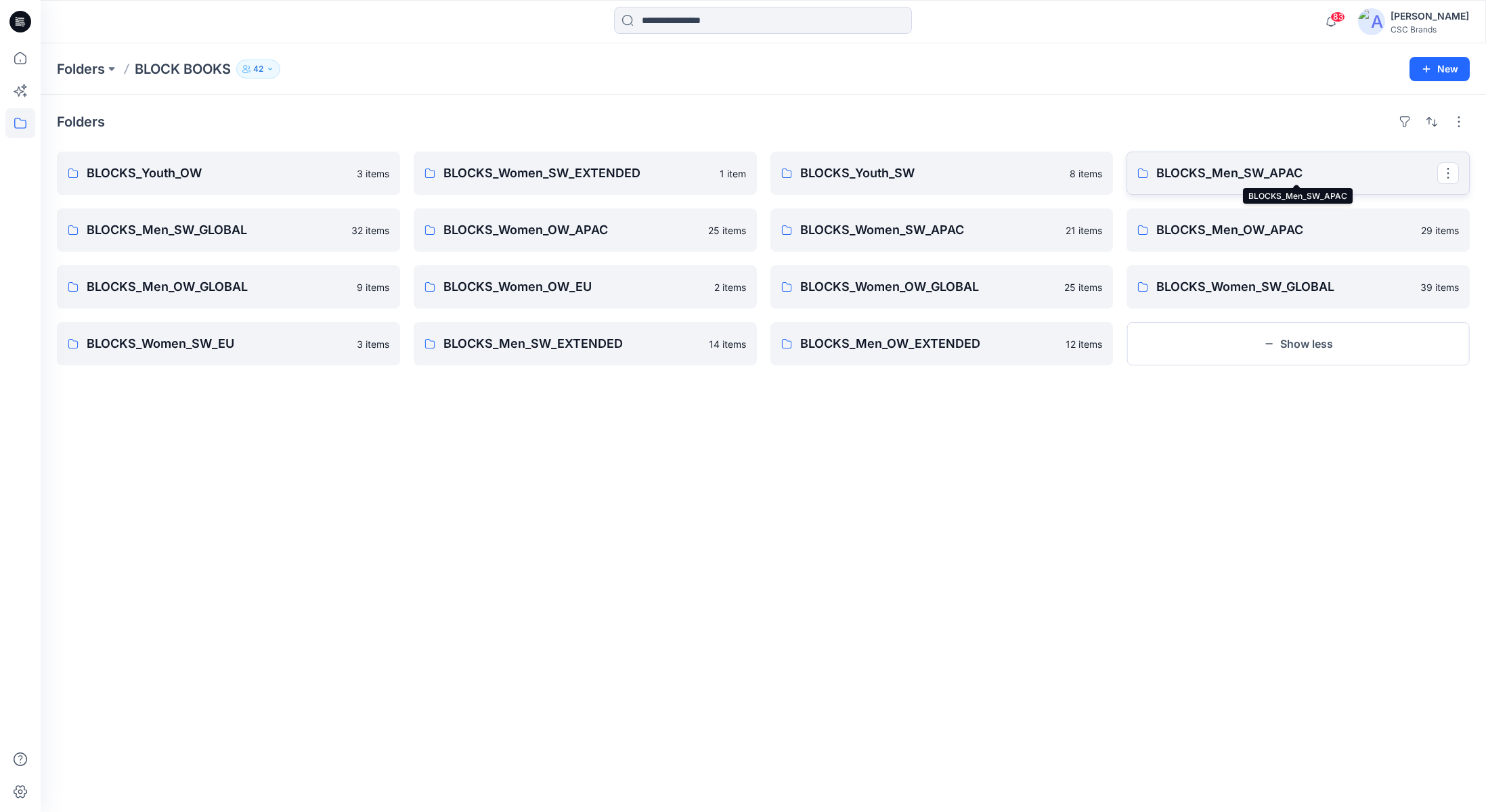
click at [1169, 173] on p "BLOCKS_Men_SW_APAC" at bounding box center [1296, 174] width 281 height 19
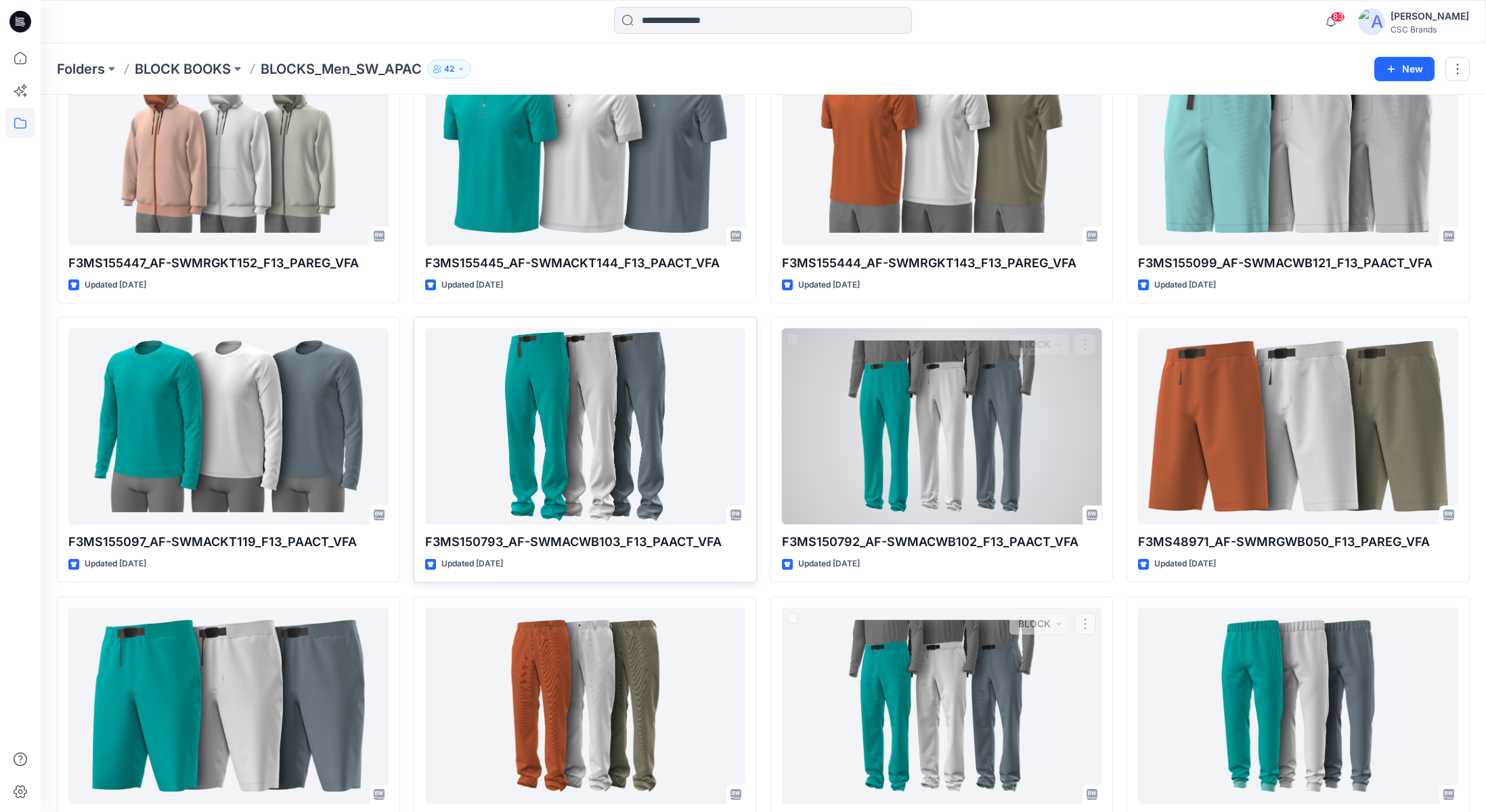
scroll to position [676, 0]
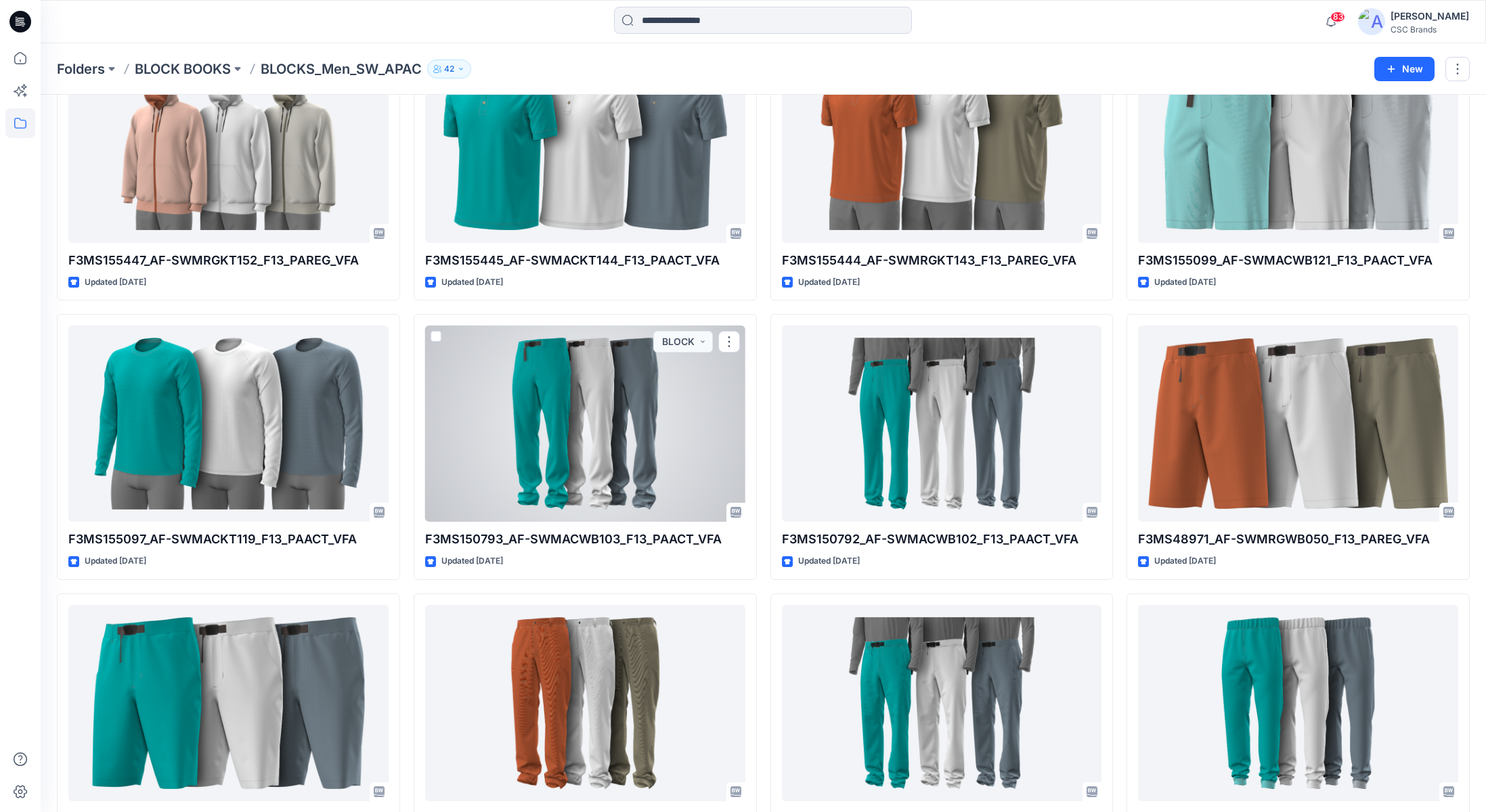
click at [596, 428] on div at bounding box center [585, 423] width 320 height 196
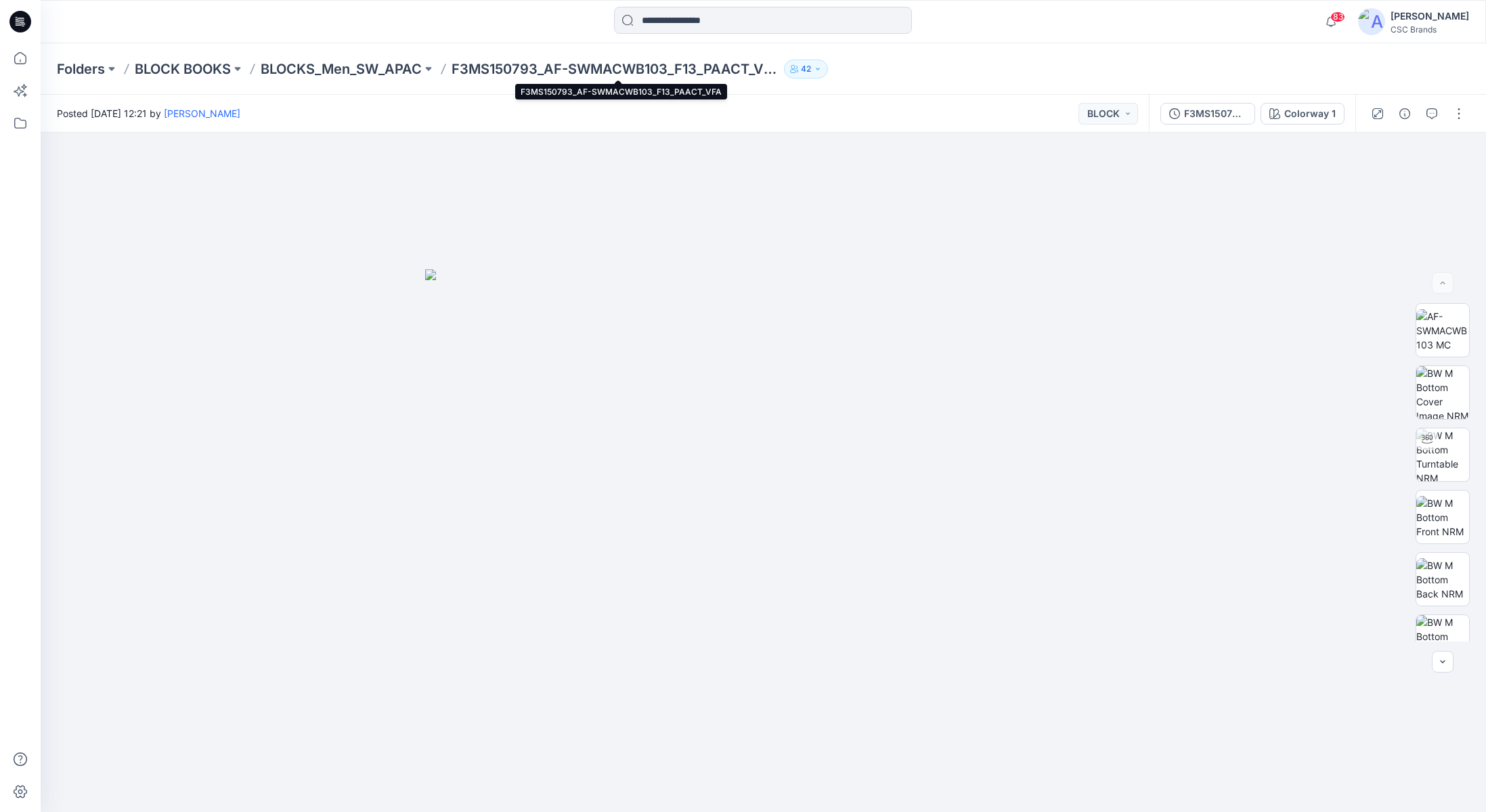
click at [775, 70] on p "F3MS150793_AF-SWMACWB103_F13_PAACT_VFA" at bounding box center [614, 69] width 327 height 19
click at [1169, 466] on img at bounding box center [1442, 454] width 53 height 53
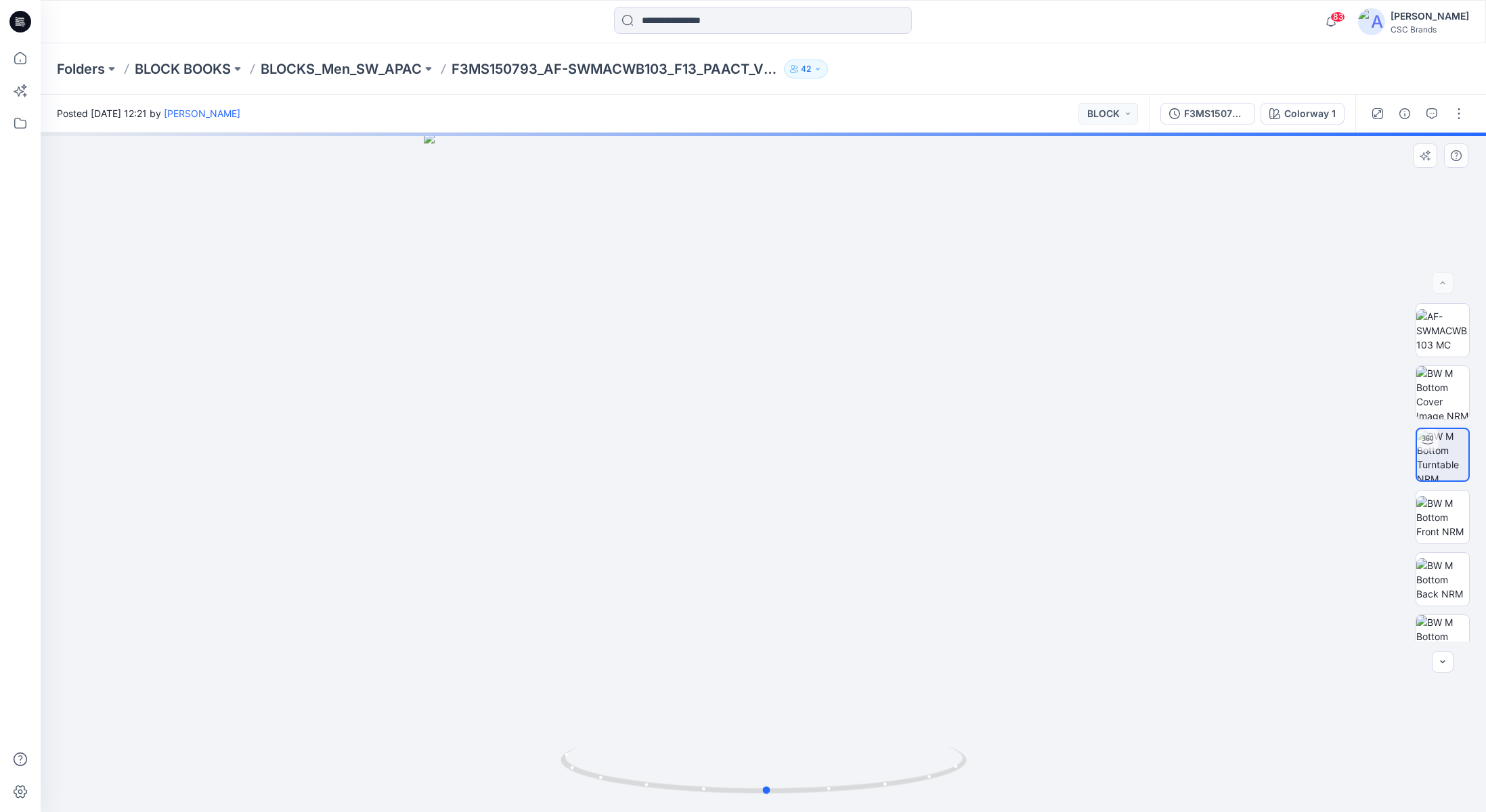
click at [821, 485] on div at bounding box center [762, 472] width 1445 height 680
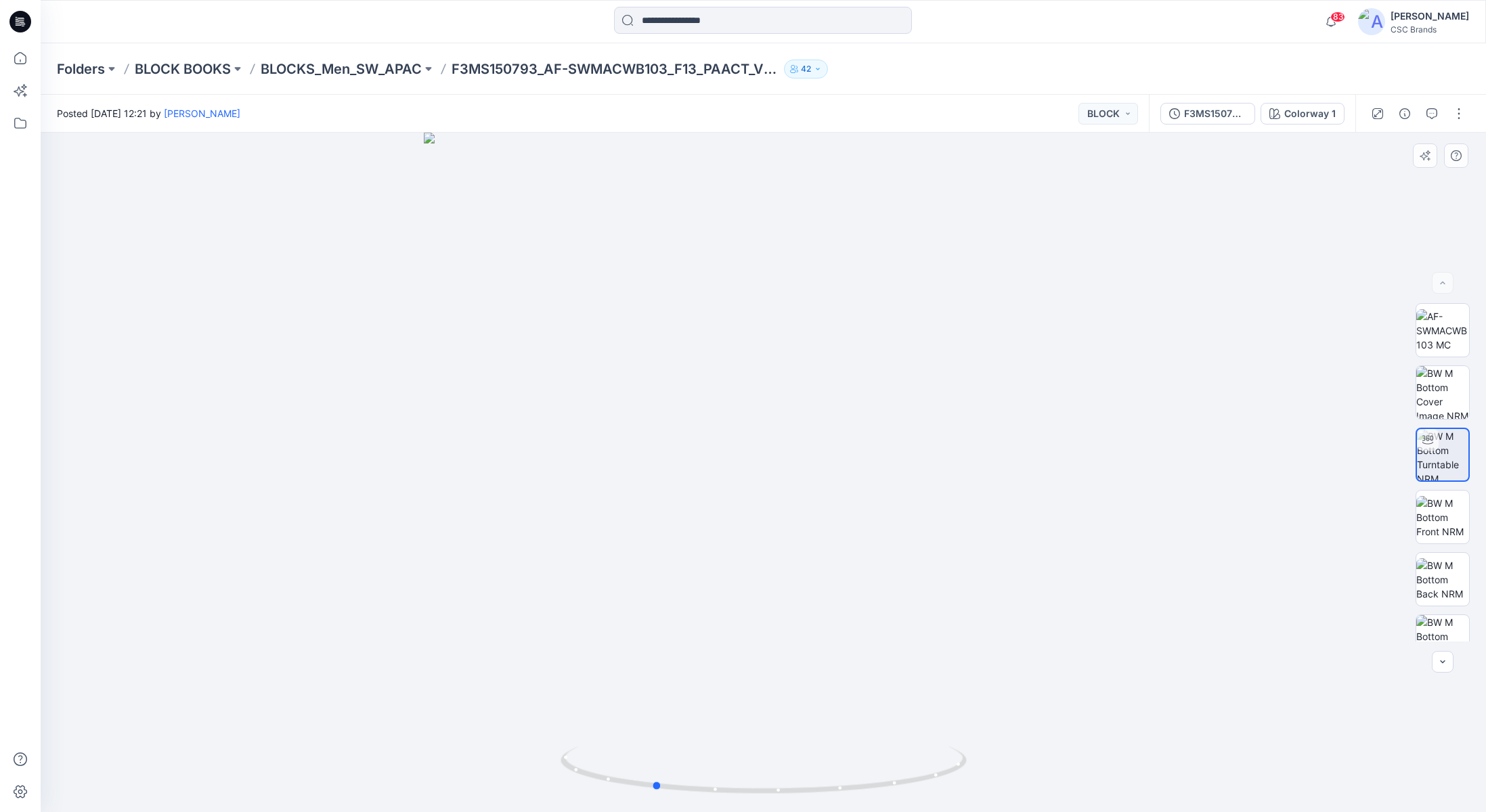
drag, startPoint x: 839, startPoint y: 514, endPoint x: 732, endPoint y: 512, distance: 107.0
click at [733, 512] on div at bounding box center [762, 472] width 1445 height 680
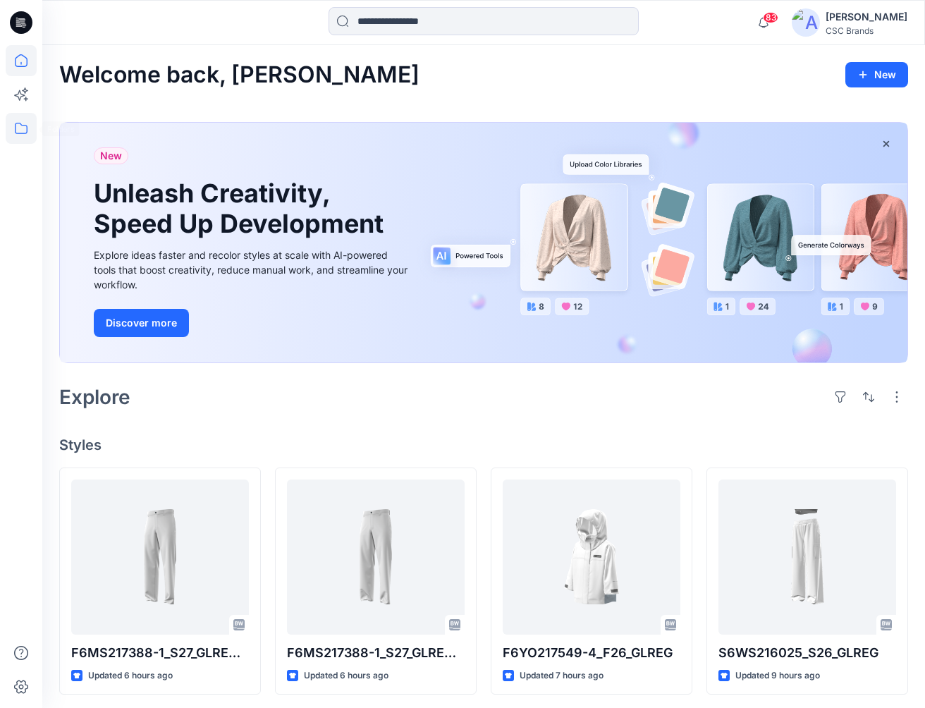
click at [19, 125] on icon at bounding box center [21, 128] width 31 height 31
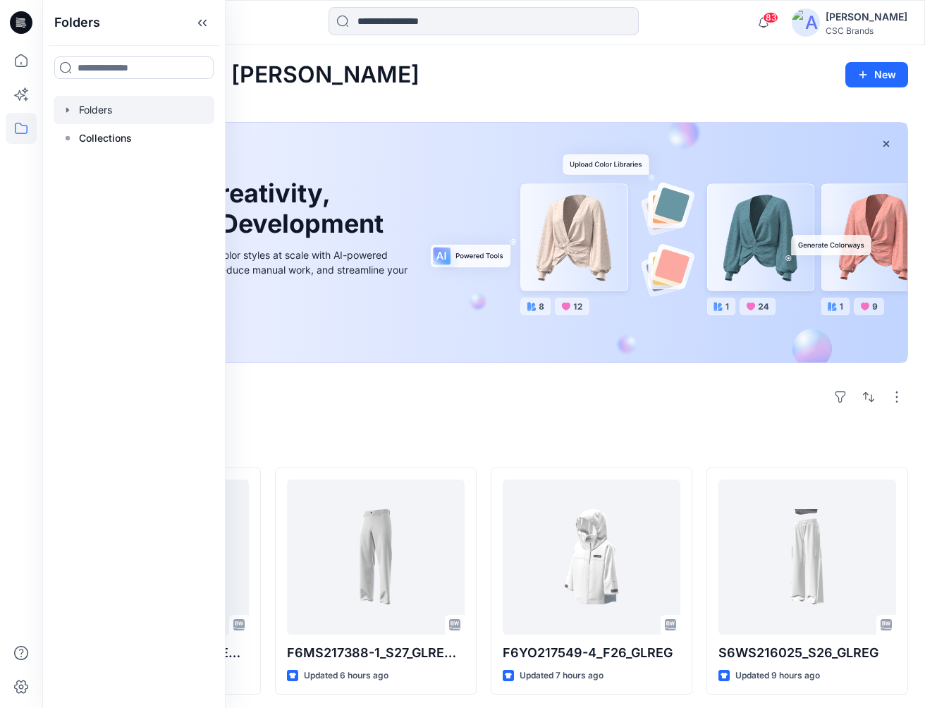
click at [99, 112] on div at bounding box center [134, 110] width 161 height 28
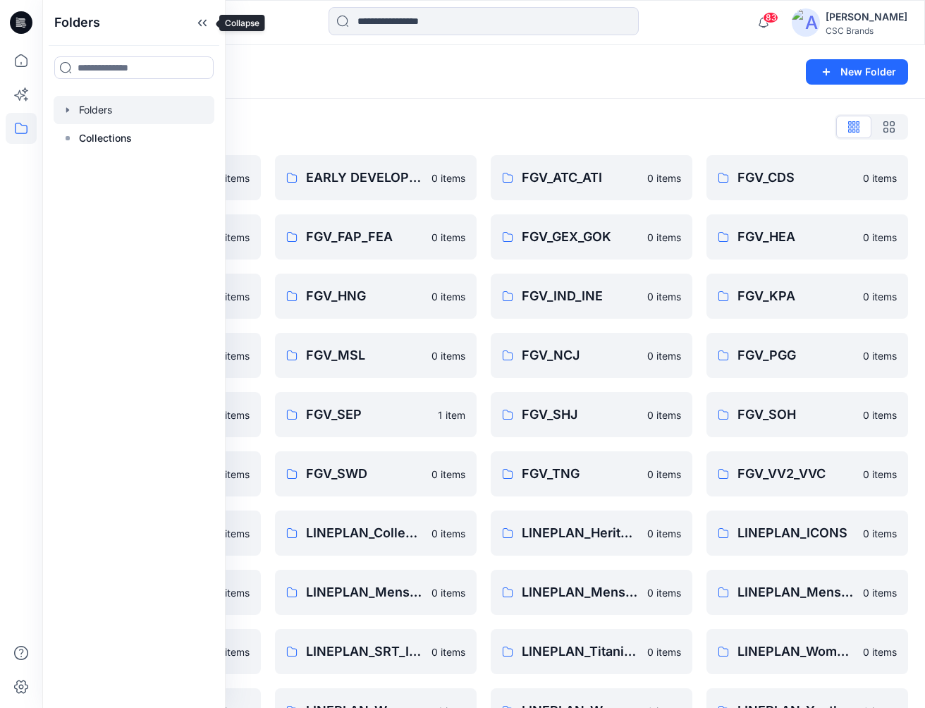
click at [206, 25] on icon at bounding box center [205, 23] width 4 height 7
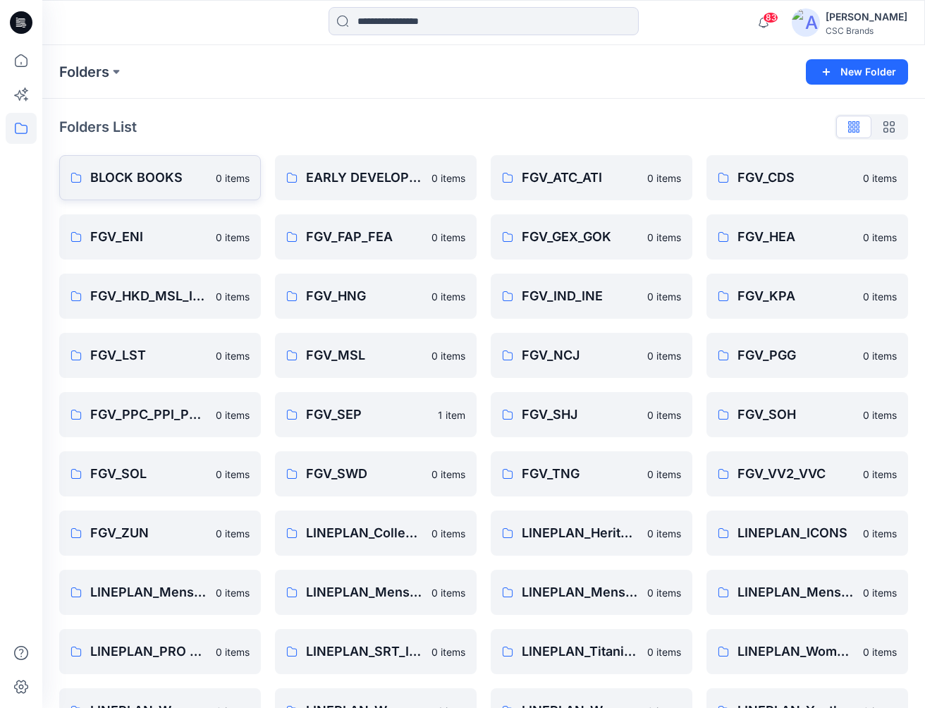
click at [147, 177] on p "BLOCK BOOKS" at bounding box center [148, 178] width 117 height 20
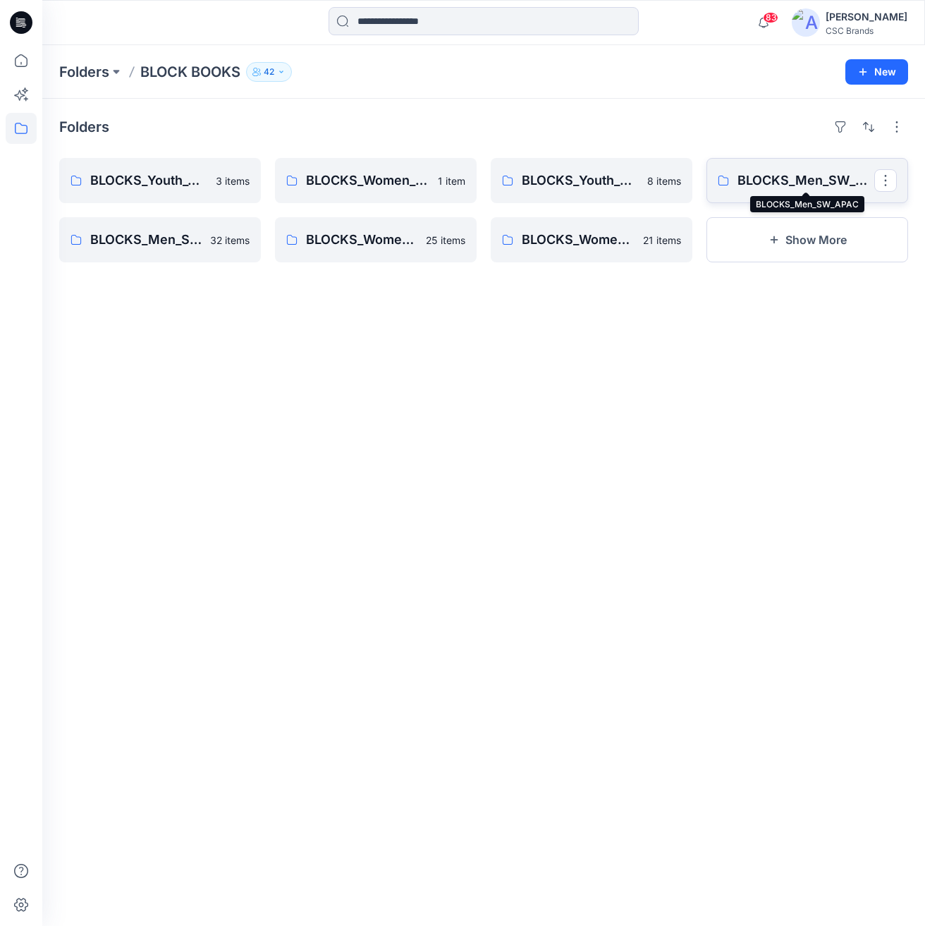
click at [781, 178] on p "BLOCKS_Men_SW_APAC" at bounding box center [805, 181] width 137 height 20
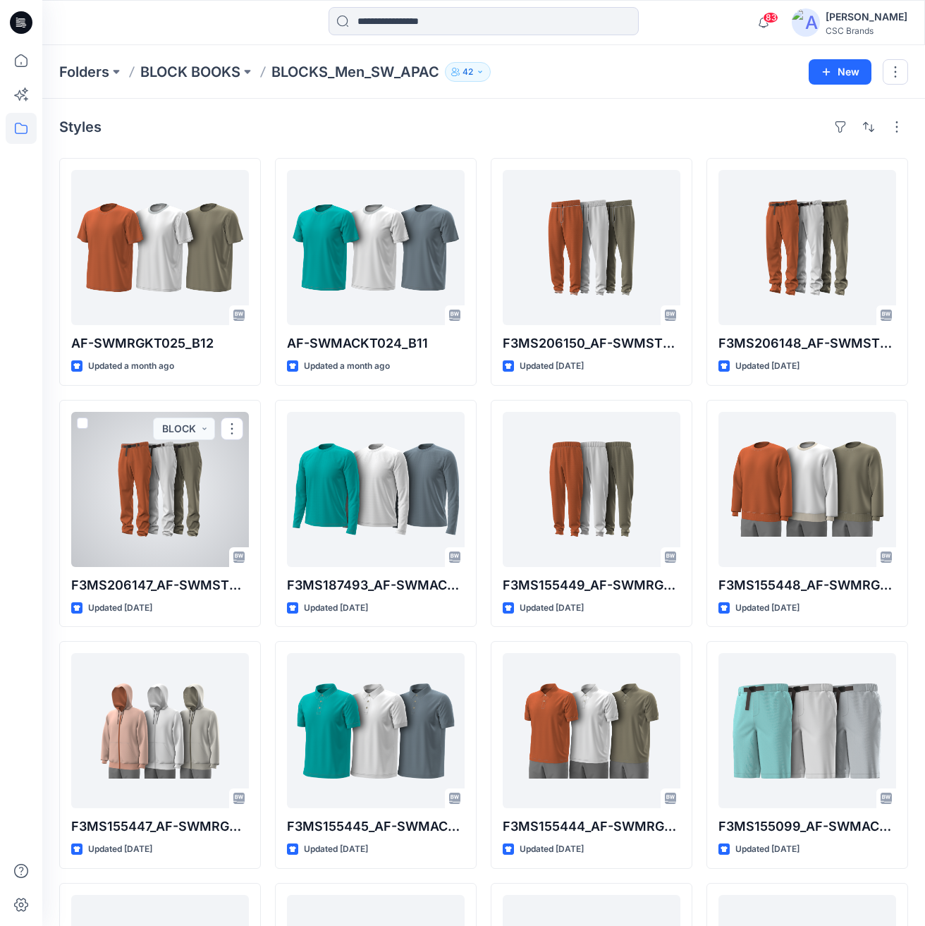
click at [183, 472] on div at bounding box center [160, 489] width 178 height 155
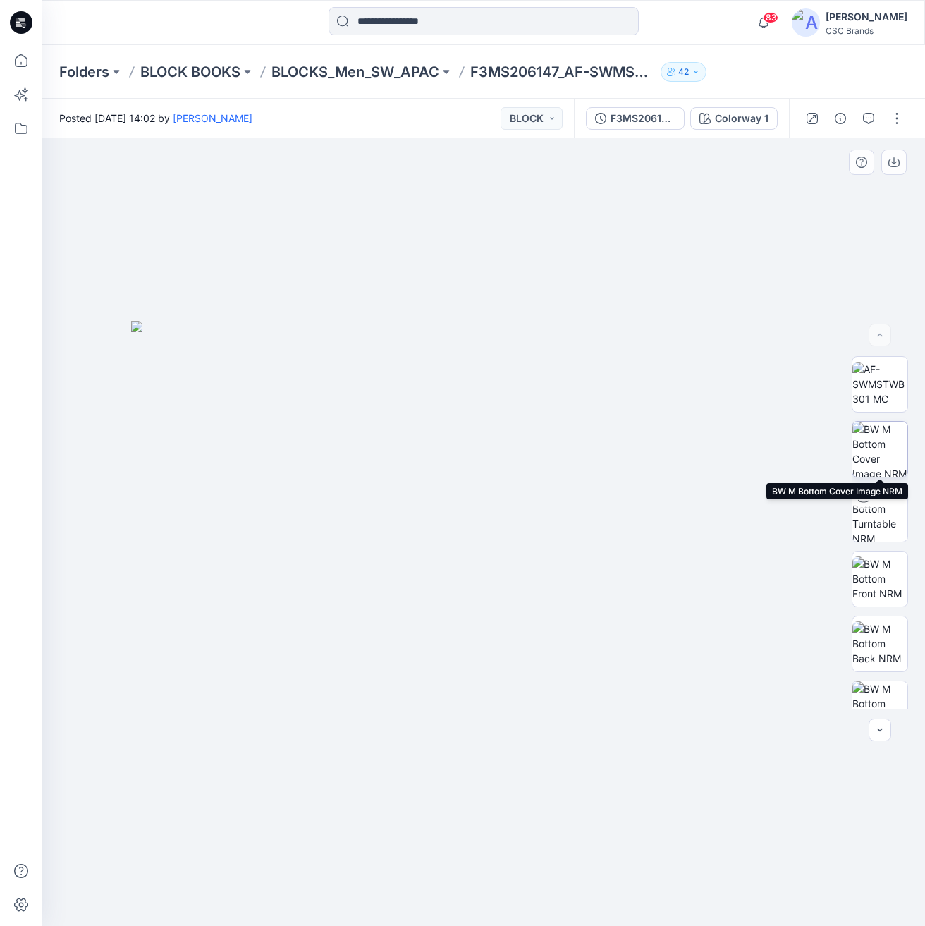
click at [869, 454] on img at bounding box center [879, 449] width 55 height 55
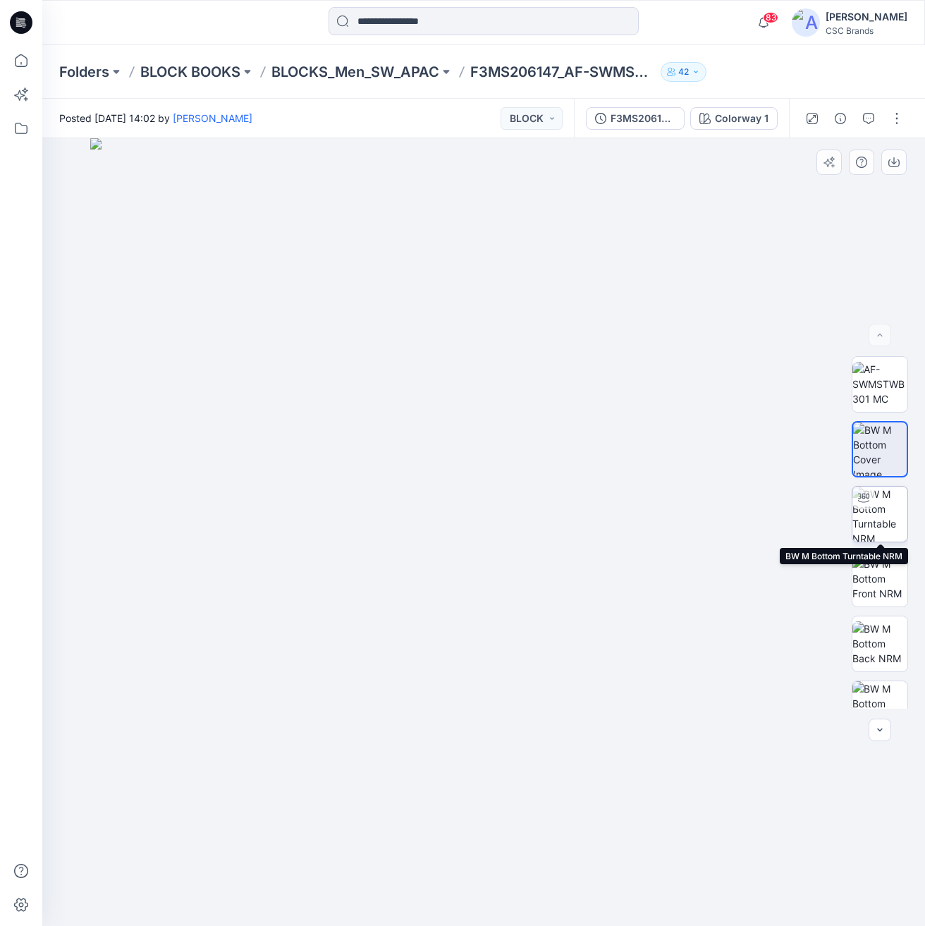
click at [883, 515] on img at bounding box center [879, 513] width 55 height 55
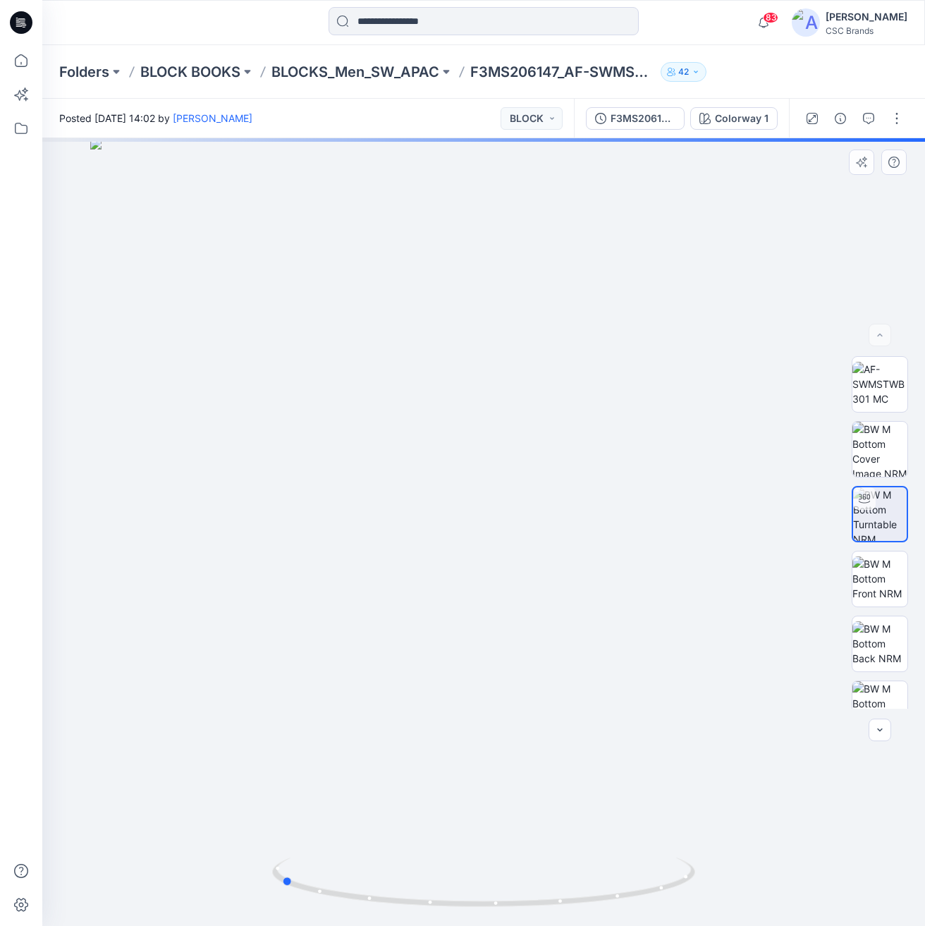
drag, startPoint x: 496, startPoint y: 519, endPoint x: 266, endPoint y: 510, distance: 230.0
click at [248, 510] on div at bounding box center [483, 532] width 883 height 788
drag, startPoint x: 460, startPoint y: 525, endPoint x: 496, endPoint y: 525, distance: 36.7
click at [523, 525] on div at bounding box center [483, 532] width 883 height 788
drag, startPoint x: 534, startPoint y: 520, endPoint x: 740, endPoint y: 510, distance: 206.1
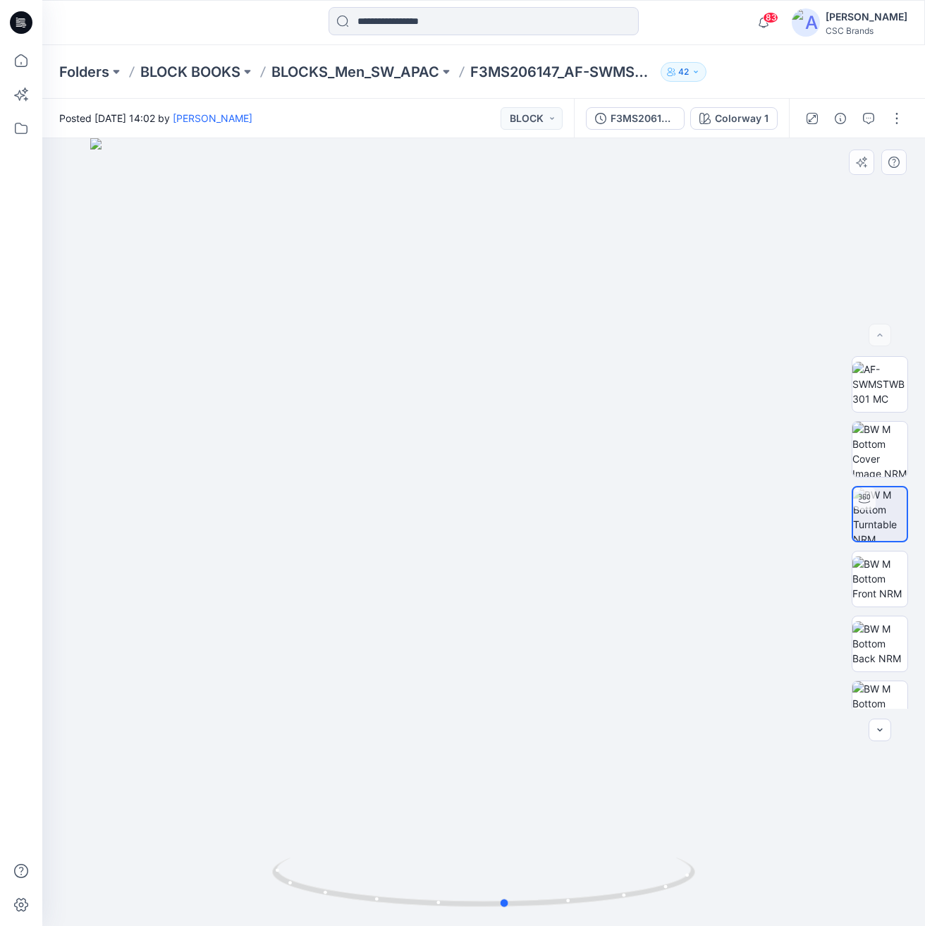
click at [740, 510] on div at bounding box center [483, 532] width 883 height 788
click at [198, 73] on p "BLOCK BOOKS" at bounding box center [190, 72] width 100 height 20
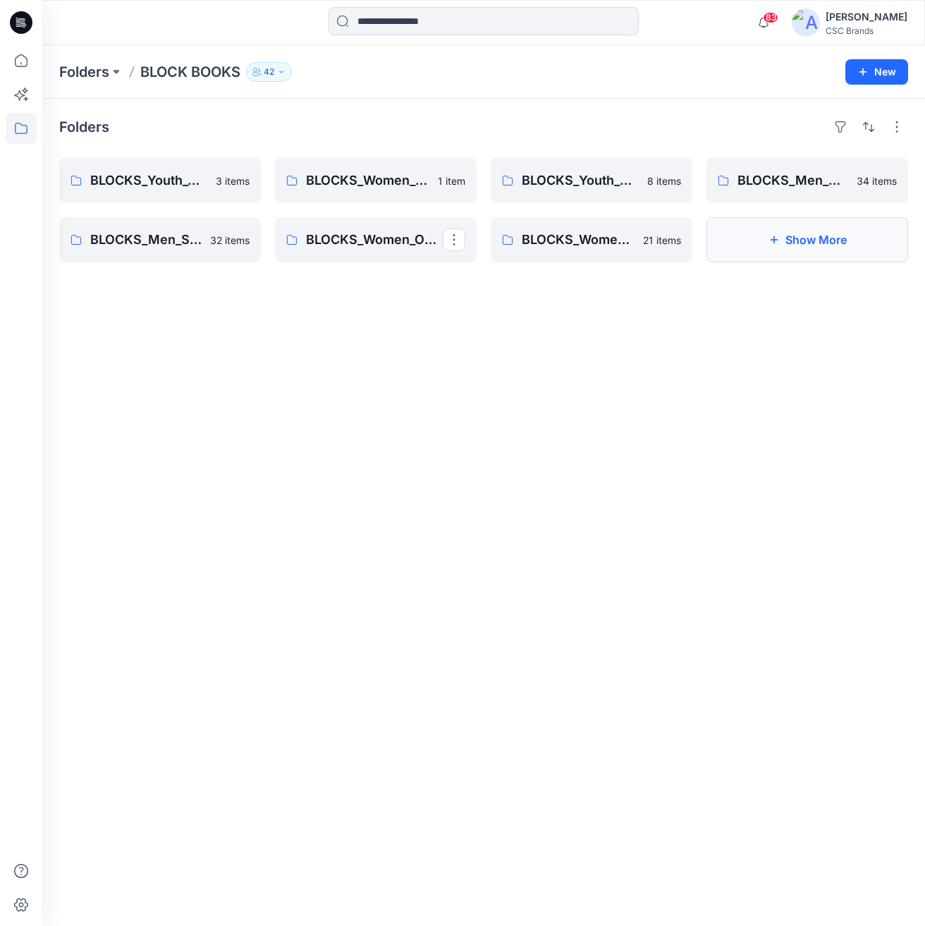
click at [789, 236] on button "Show More" at bounding box center [807, 239] width 202 height 45
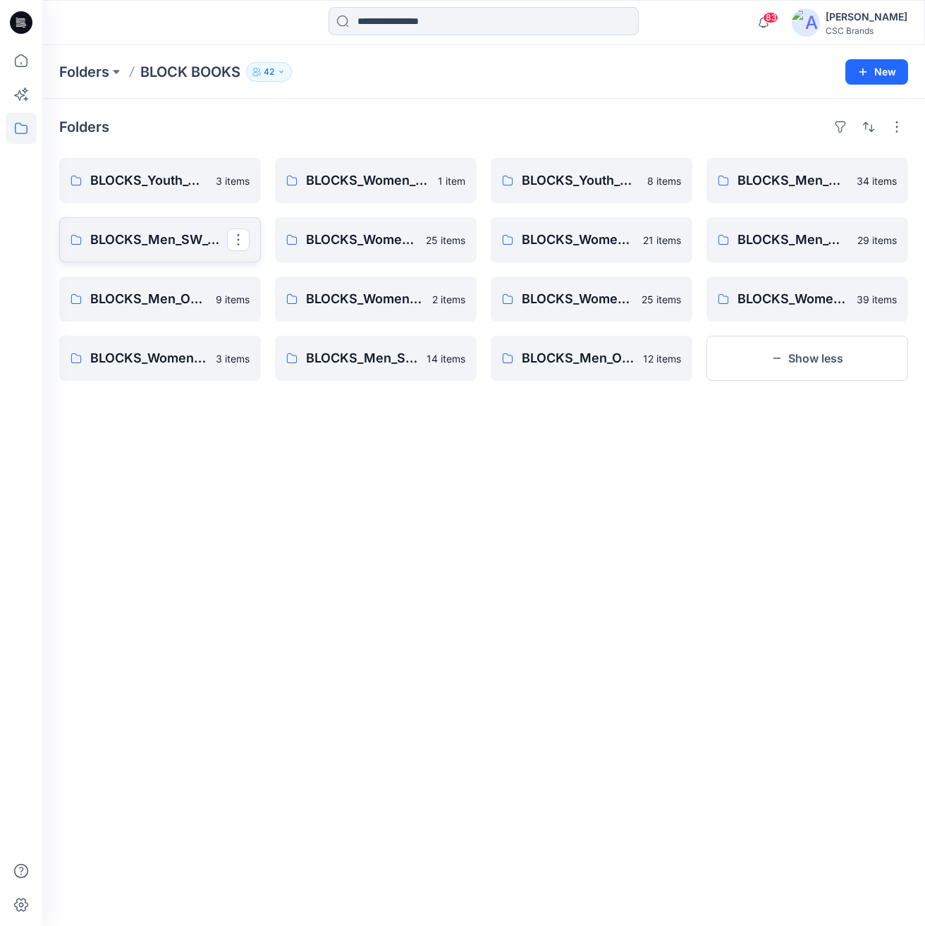
click at [152, 240] on p "BLOCKS_Men_SW_GLOBAL" at bounding box center [158, 240] width 137 height 20
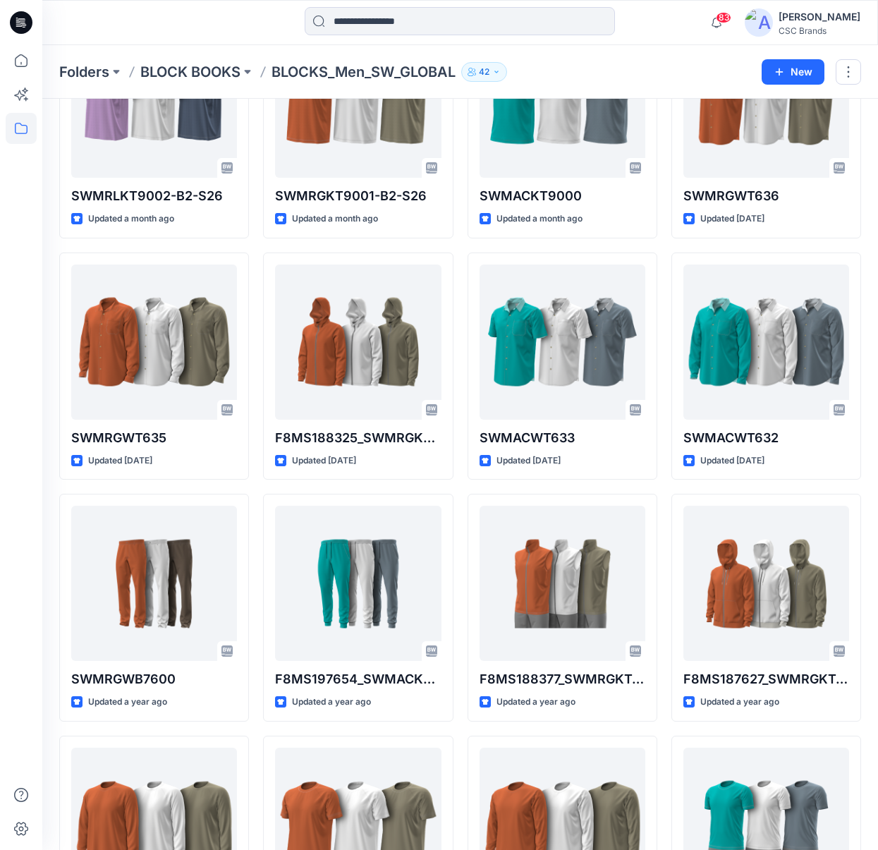
scroll to position [148, 0]
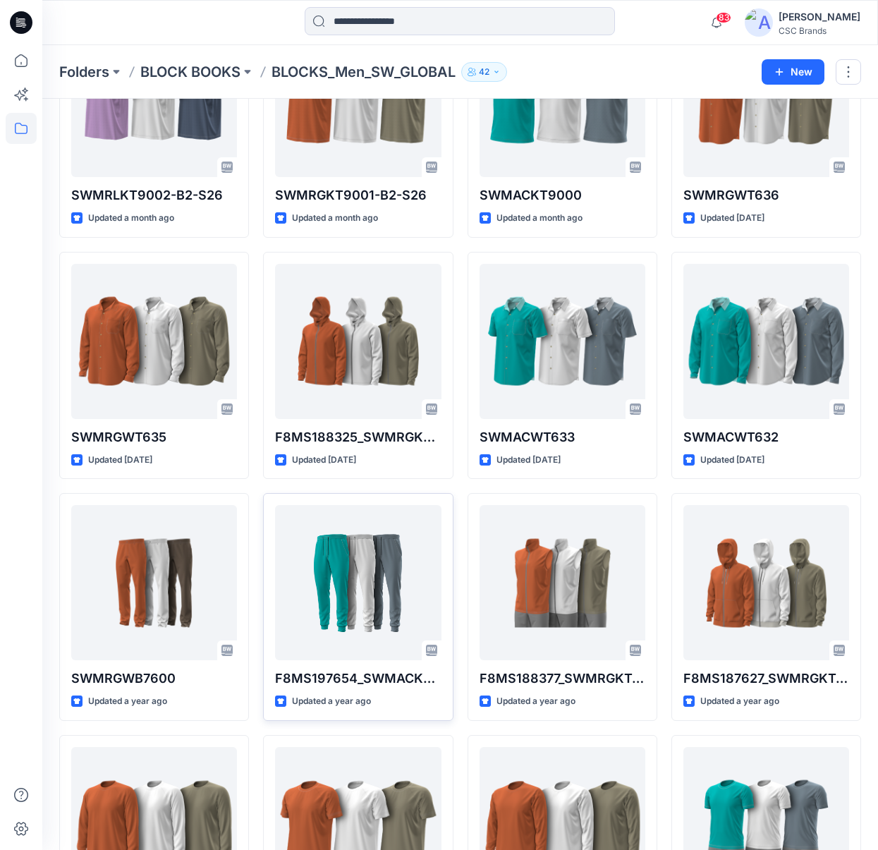
click at [374, 591] on div at bounding box center [358, 582] width 166 height 155
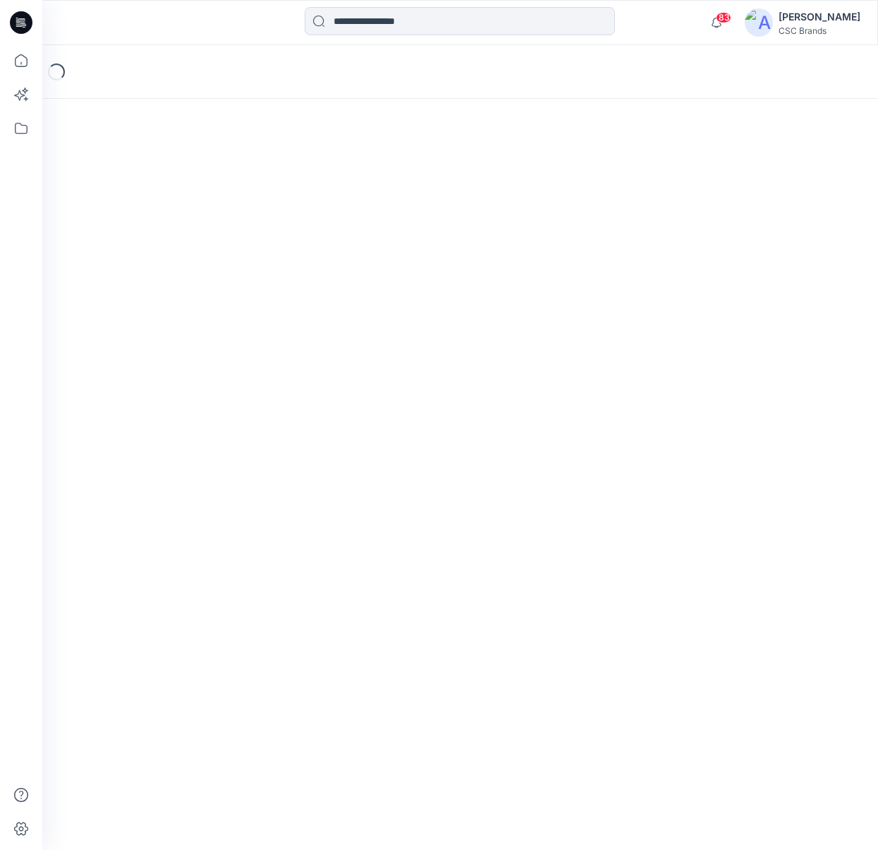
click at [374, 591] on div "Loading..." at bounding box center [459, 447] width 835 height 804
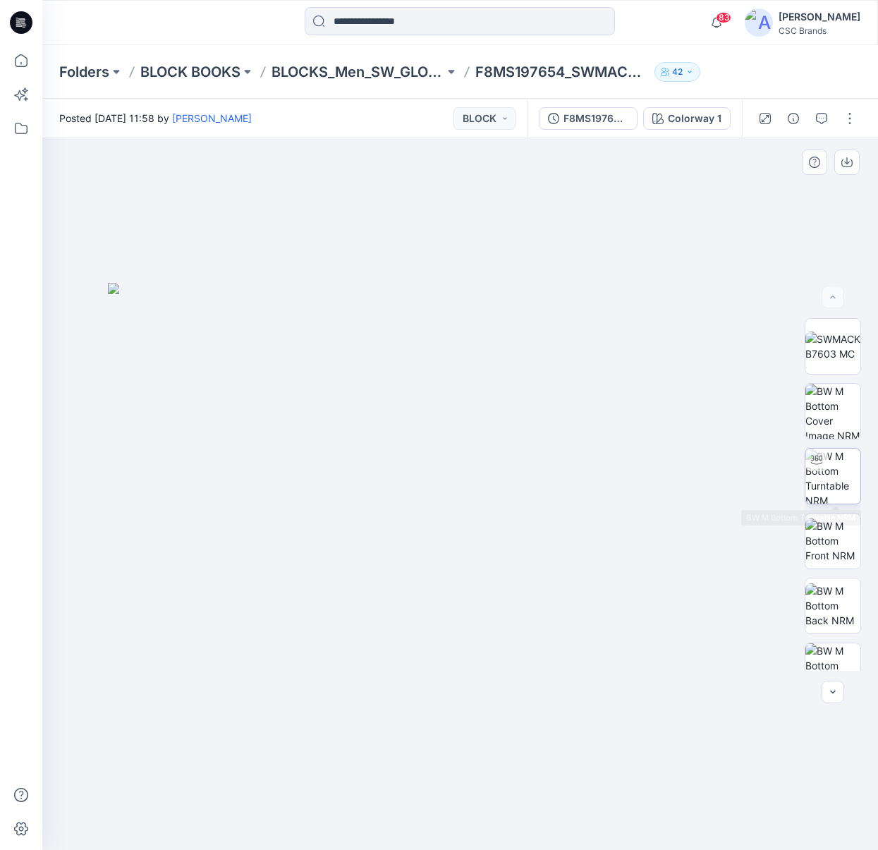
click at [835, 481] on img at bounding box center [832, 475] width 55 height 55
drag, startPoint x: 515, startPoint y: 491, endPoint x: 557, endPoint y: 502, distance: 43.6
click at [557, 502] on div at bounding box center [459, 493] width 835 height 711
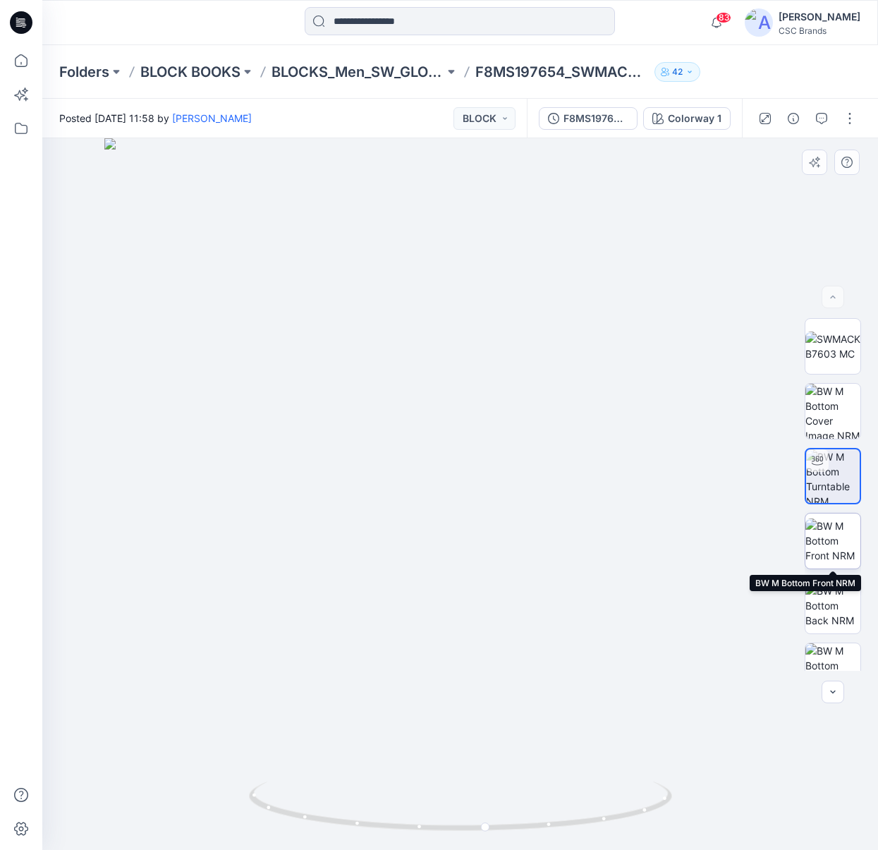
click at [834, 544] on img at bounding box center [832, 540] width 55 height 44
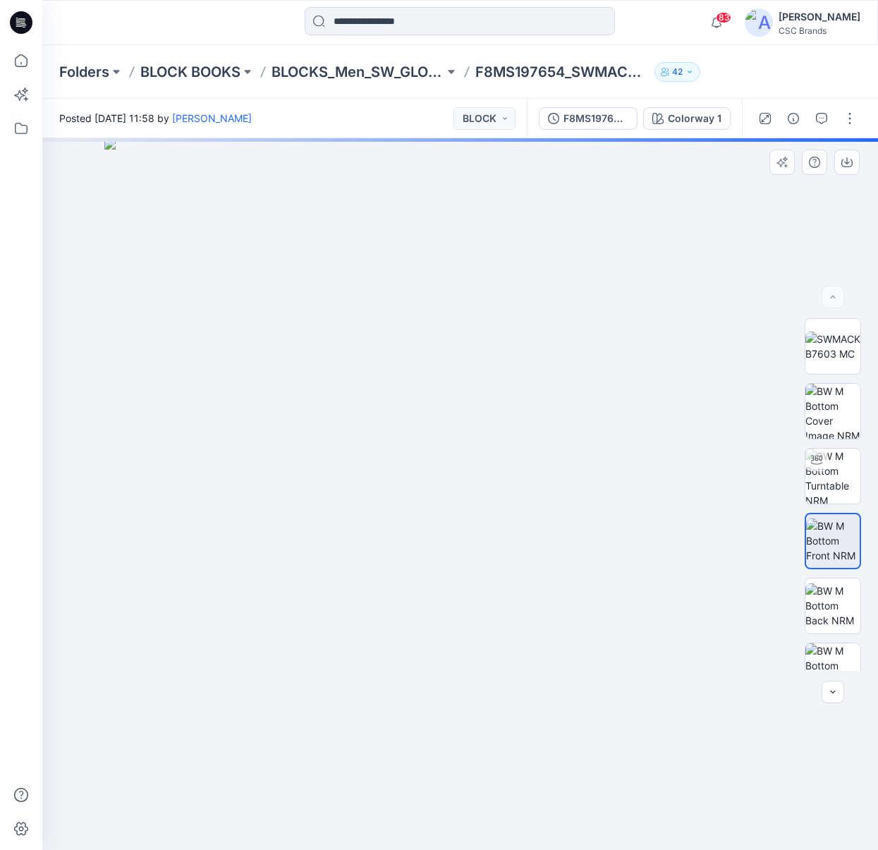
drag, startPoint x: 539, startPoint y: 456, endPoint x: 460, endPoint y: 451, distance: 79.2
click at [460, 451] on img at bounding box center [459, 493] width 711 height 711
drag, startPoint x: 523, startPoint y: 451, endPoint x: 509, endPoint y: 467, distance: 22.0
click at [415, 448] on img at bounding box center [459, 493] width 711 height 711
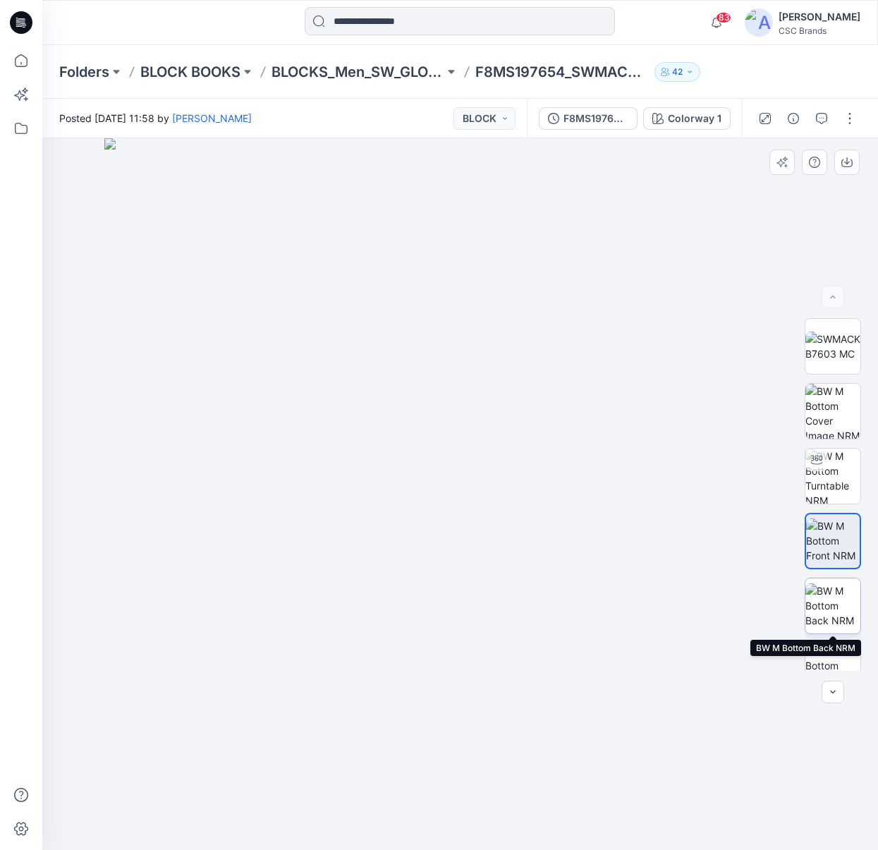
click at [842, 596] on img at bounding box center [832, 605] width 55 height 44
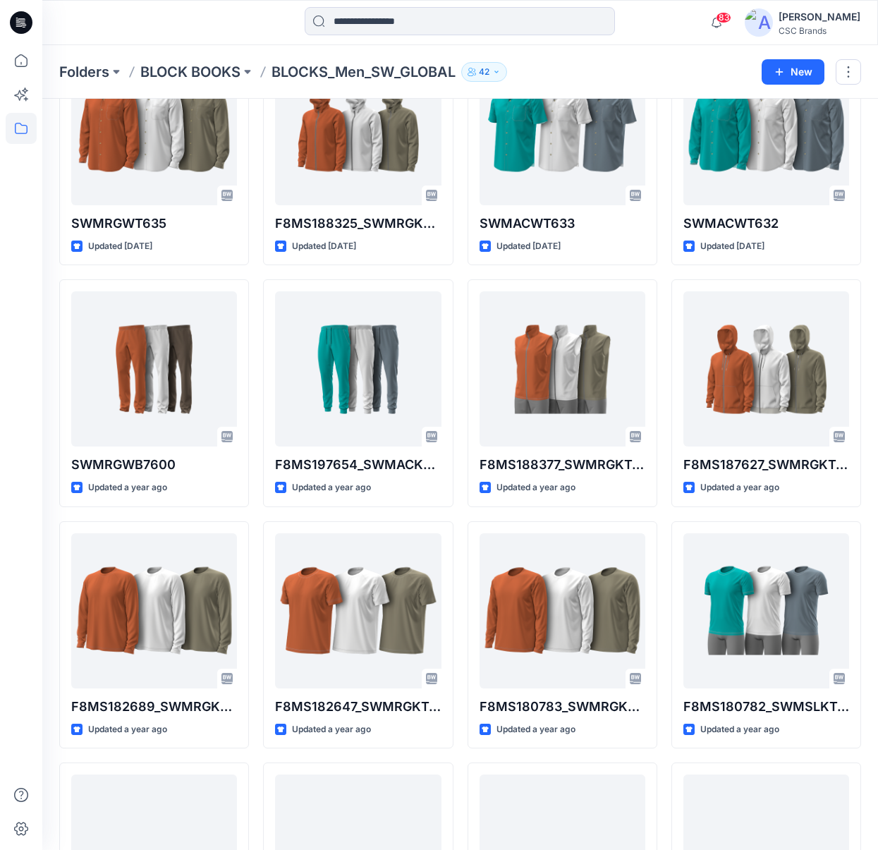
scroll to position [364, 0]
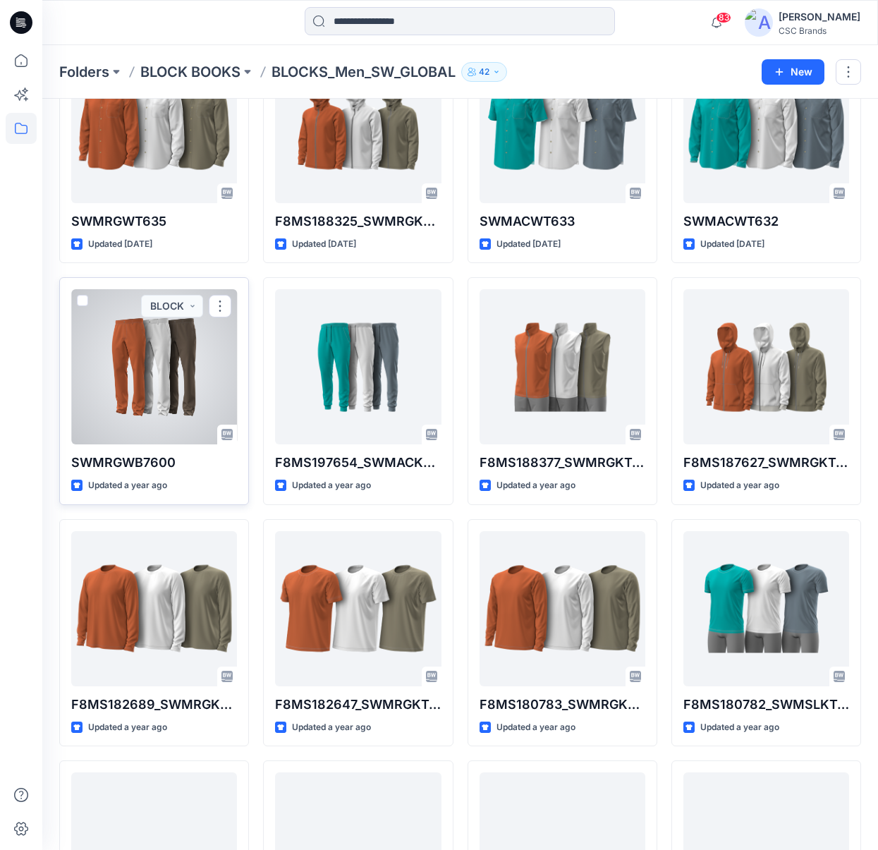
click at [135, 465] on p "SWMRGWB7600" at bounding box center [154, 463] width 166 height 20
click at [140, 460] on p "SWMRGWB7600" at bounding box center [154, 463] width 166 height 20
click at [180, 375] on div at bounding box center [154, 366] width 166 height 155
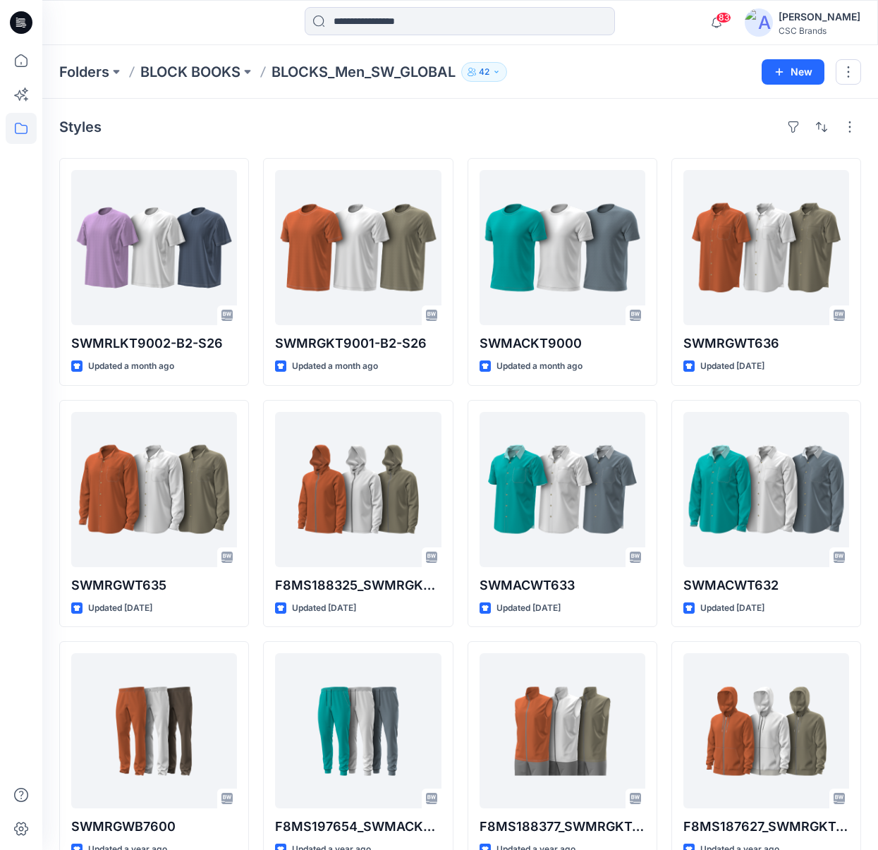
click at [661, 130] on div "Styles" at bounding box center [460, 127] width 802 height 23
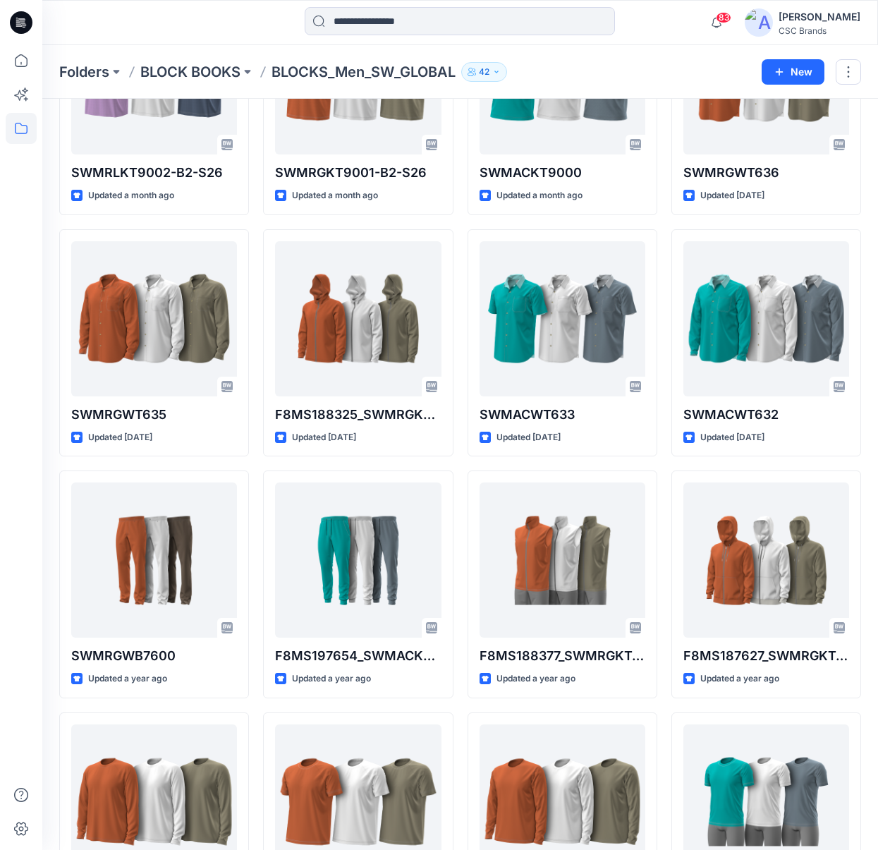
scroll to position [174, 0]
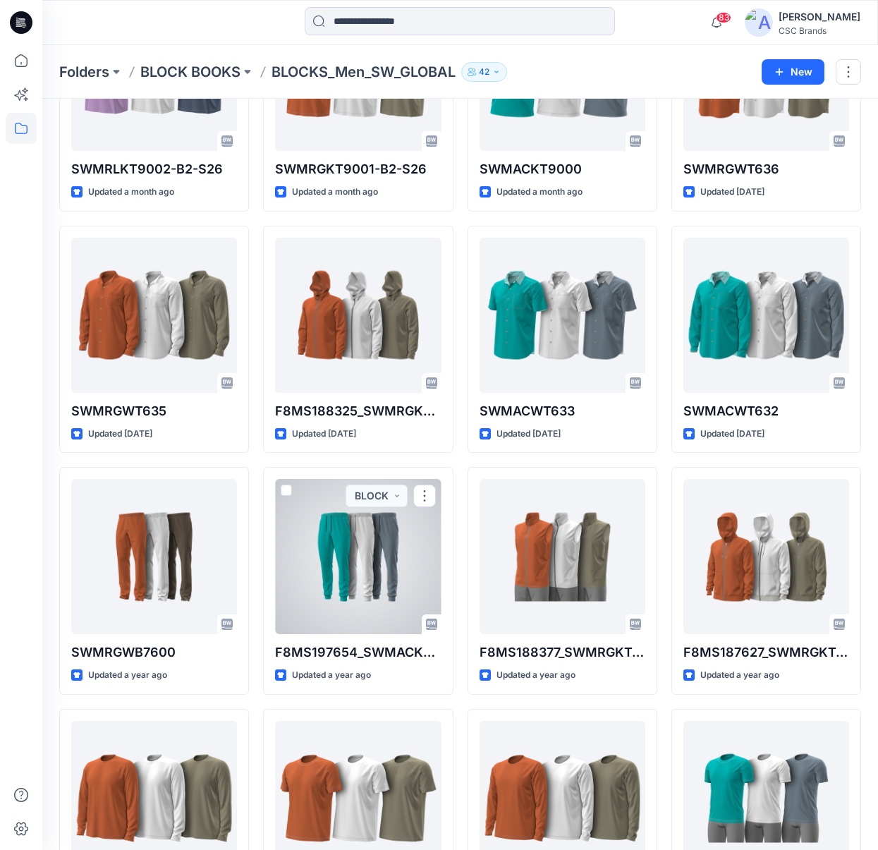
drag, startPoint x: 376, startPoint y: 554, endPoint x: 362, endPoint y: 558, distance: 13.9
click at [376, 554] on div at bounding box center [358, 556] width 166 height 155
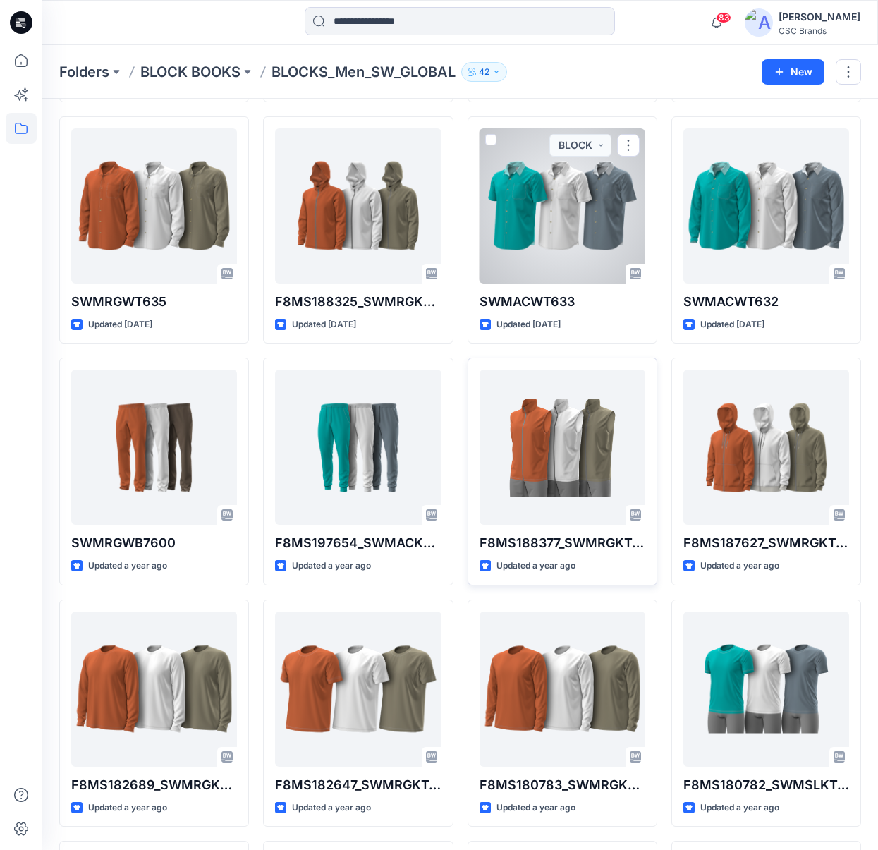
scroll to position [285, 0]
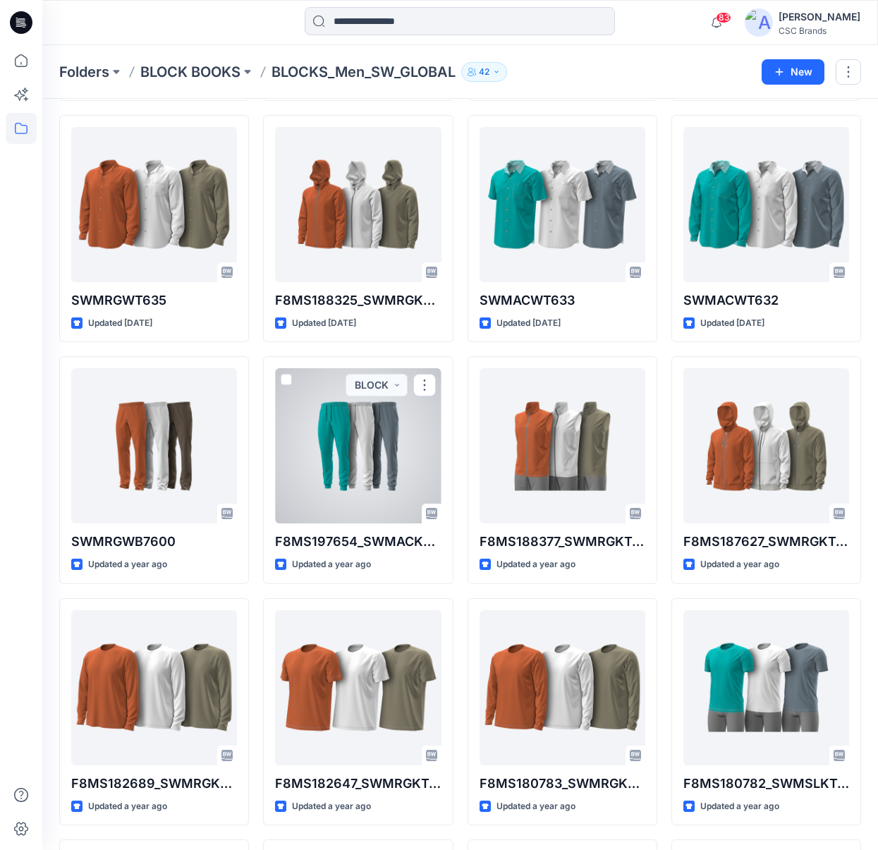
click at [385, 466] on div at bounding box center [358, 445] width 166 height 155
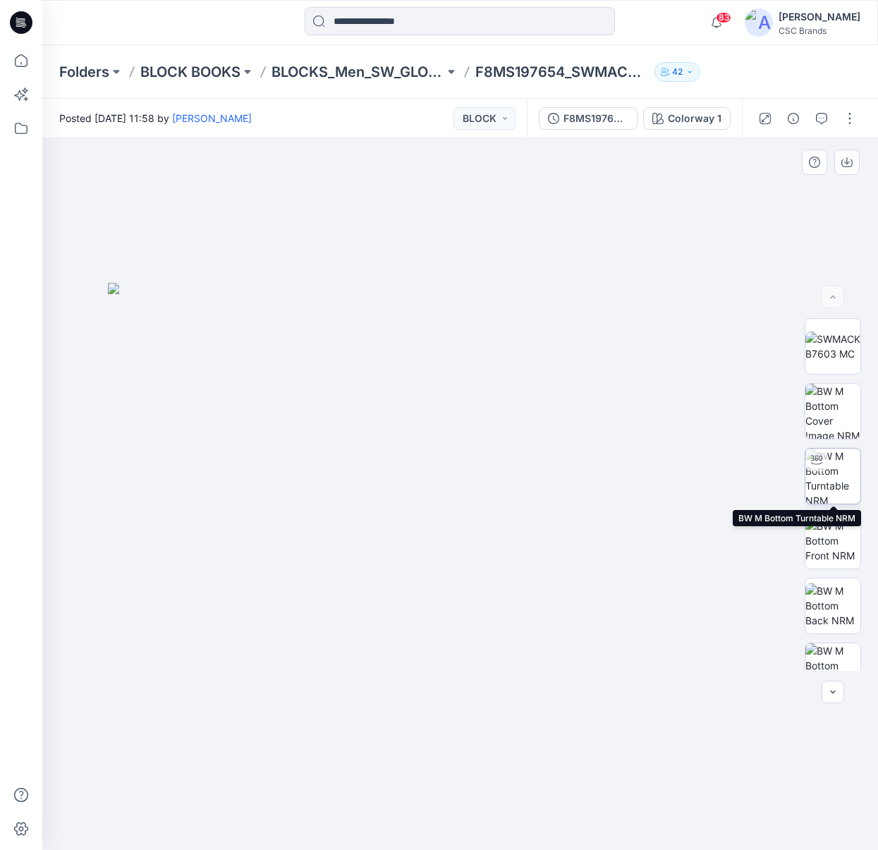
click at [842, 471] on img at bounding box center [832, 475] width 55 height 55
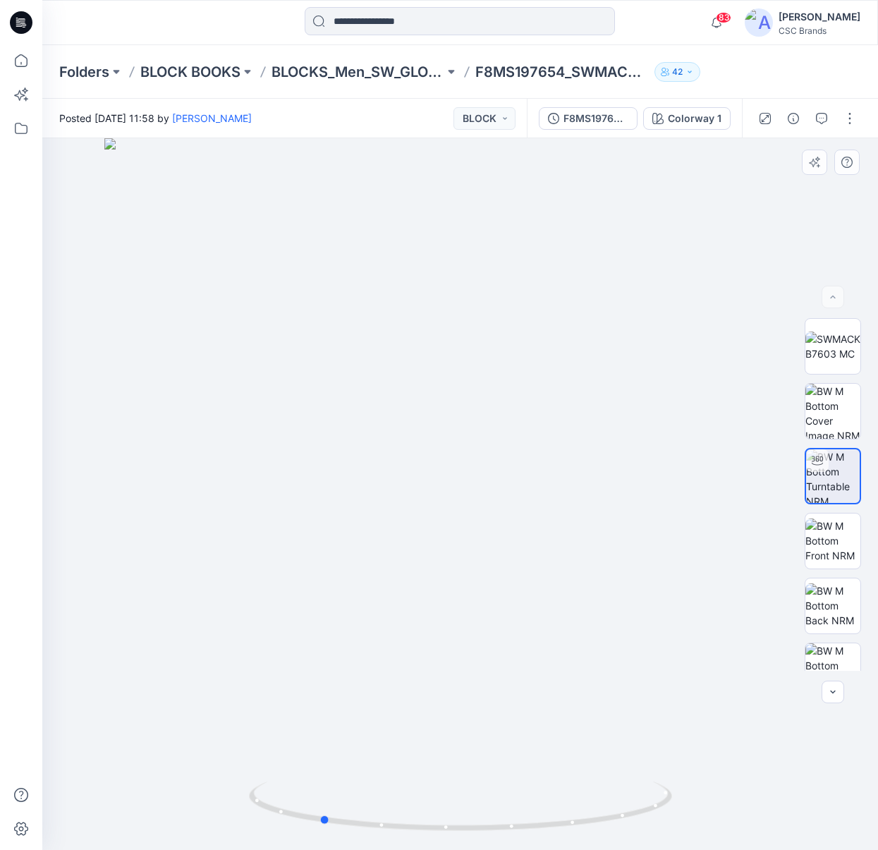
drag, startPoint x: 503, startPoint y: 549, endPoint x: 362, endPoint y: 547, distance: 141.0
click at [363, 547] on div at bounding box center [459, 493] width 835 height 711
drag, startPoint x: 452, startPoint y: 334, endPoint x: 451, endPoint y: 319, distance: 14.8
click at [606, 327] on div at bounding box center [459, 493] width 835 height 711
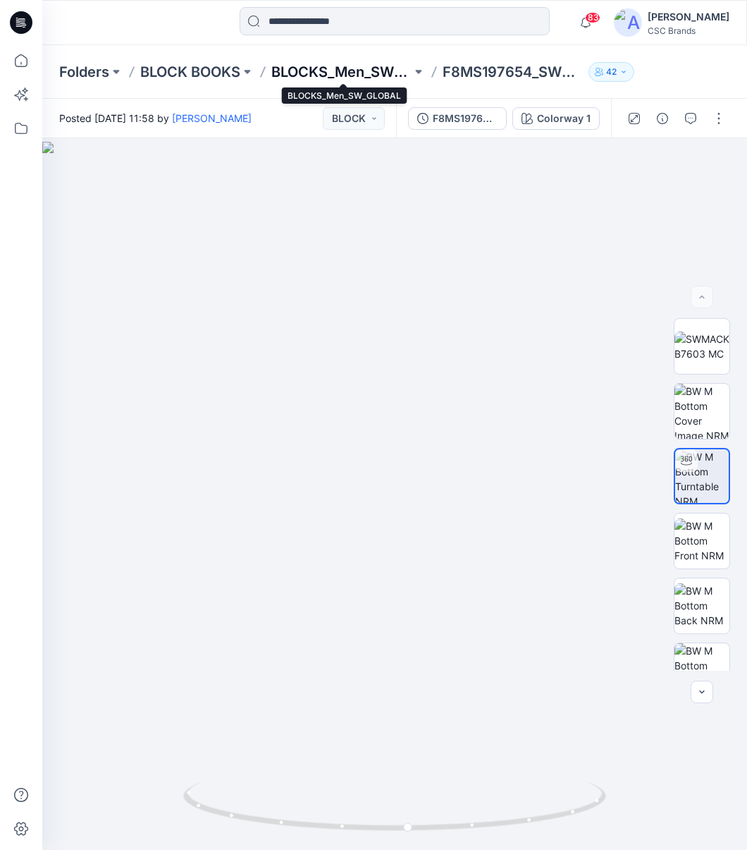
click at [360, 78] on p "BLOCKS_Men_SW_GLOBAL" at bounding box center [341, 72] width 140 height 20
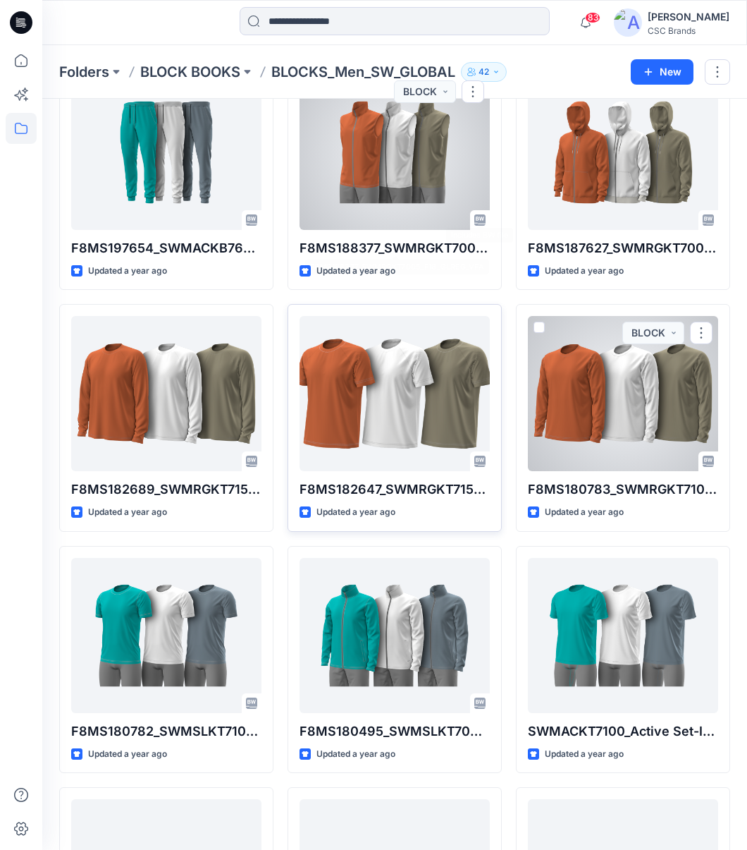
scroll to position [943, 0]
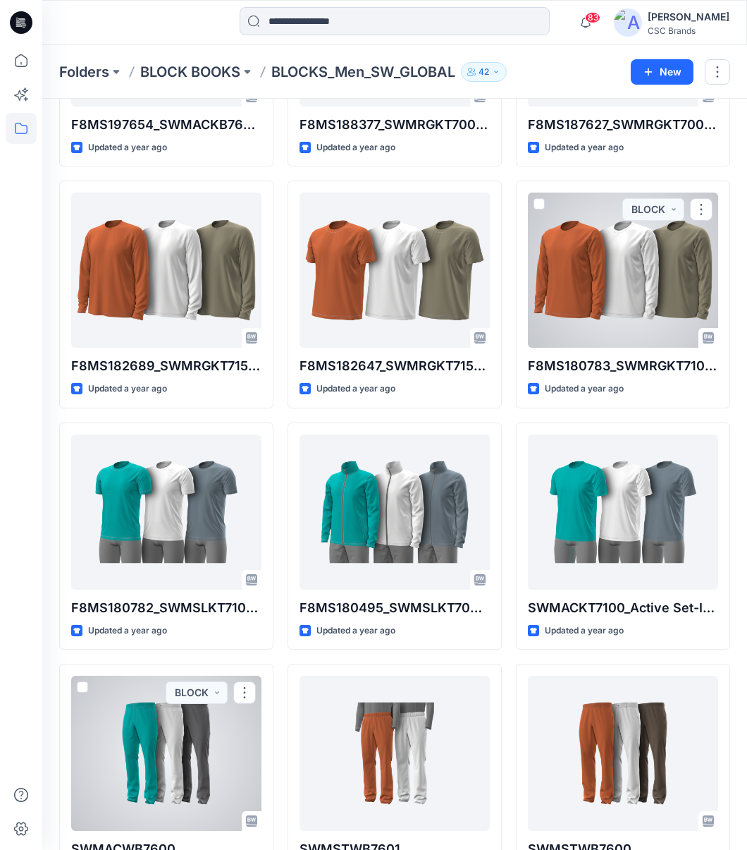
click at [183, 707] on div at bounding box center [166, 752] width 190 height 155
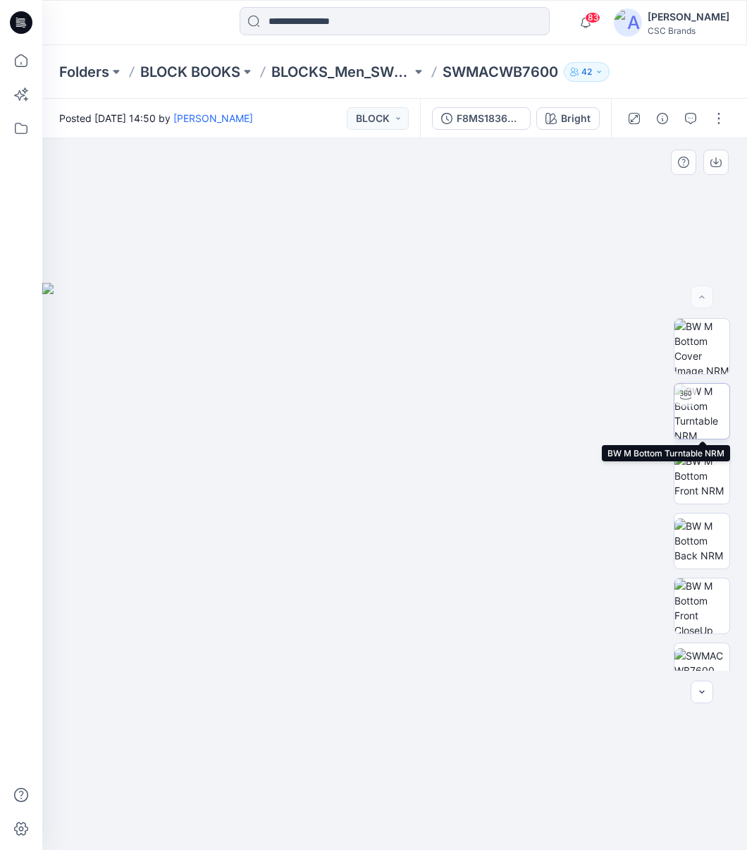
click at [710, 412] on img at bounding box center [702, 411] width 55 height 55
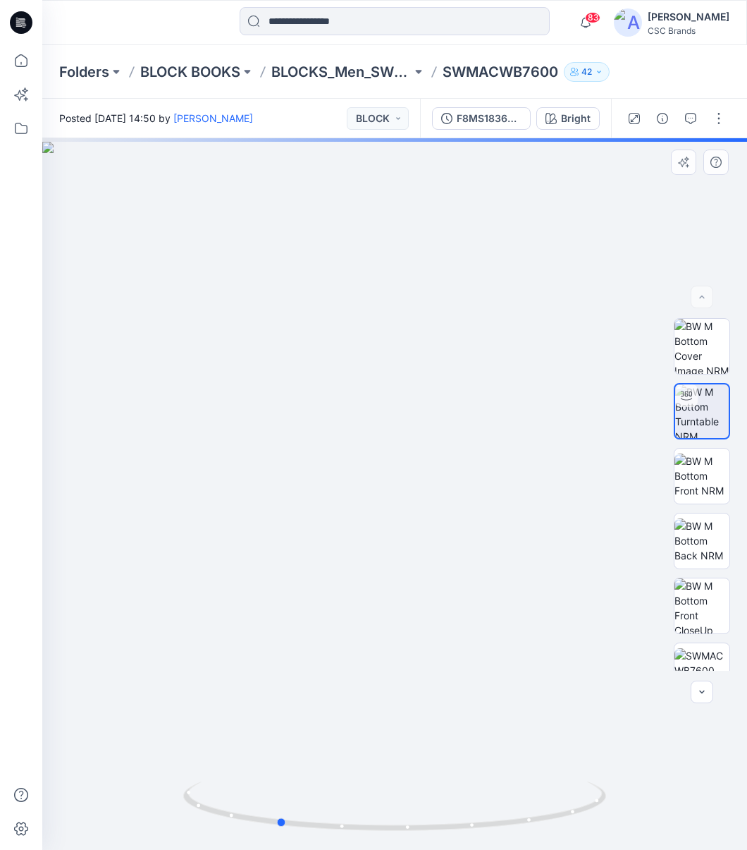
drag, startPoint x: 428, startPoint y: 552, endPoint x: 320, endPoint y: 549, distance: 107.9
click at [324, 549] on div at bounding box center [394, 493] width 705 height 711
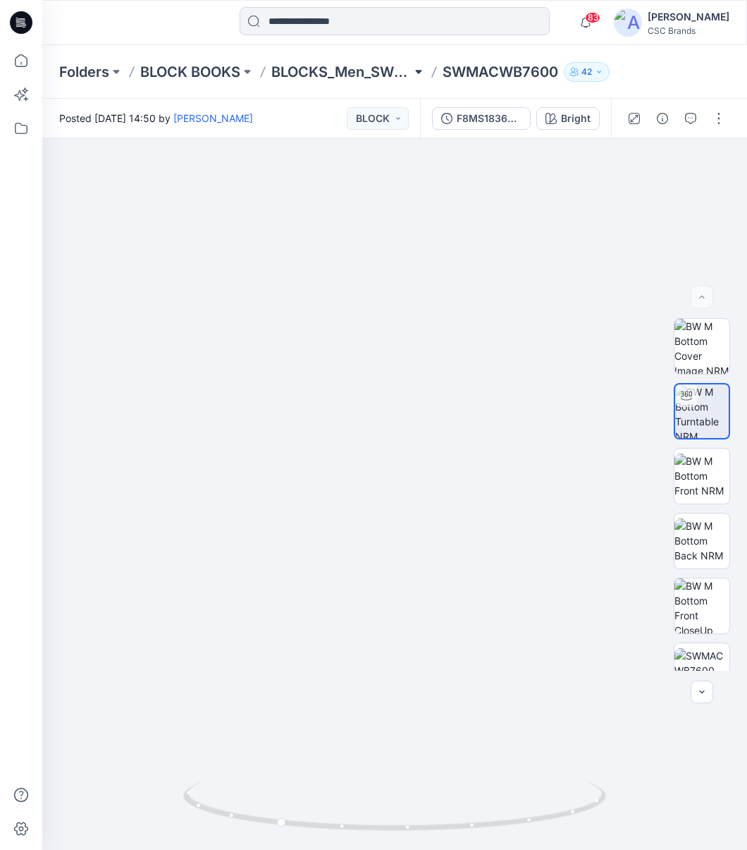
click at [420, 70] on button at bounding box center [419, 72] width 14 height 20
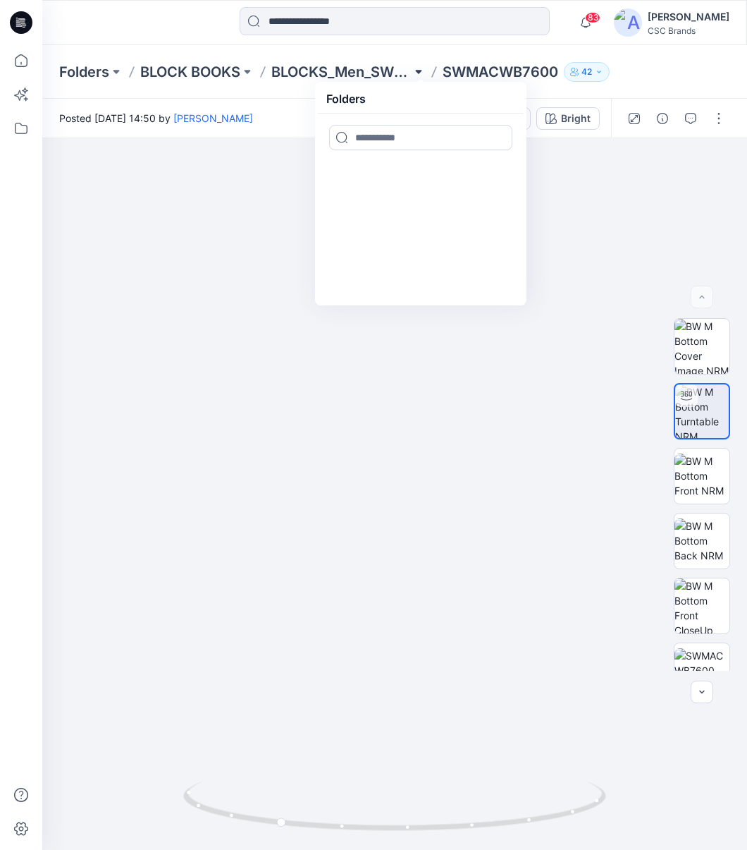
click at [420, 70] on button at bounding box center [419, 72] width 14 height 20
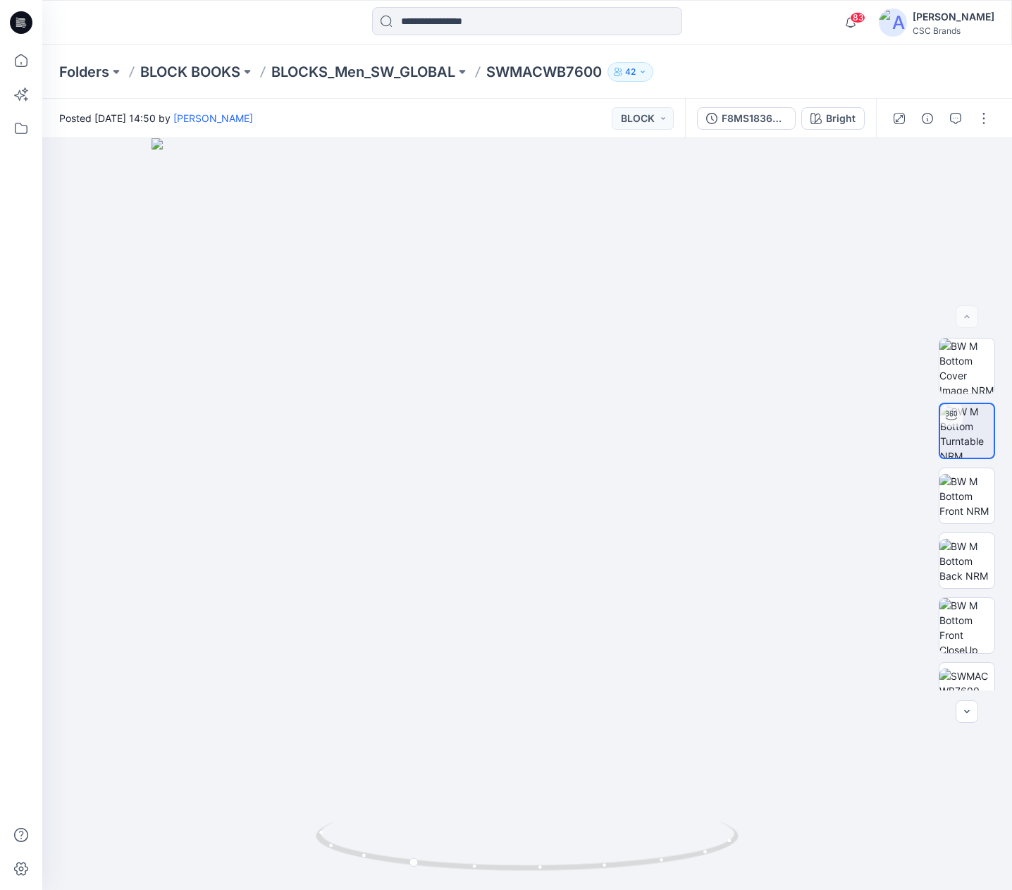
click at [550, 76] on p "SWMACWB7600" at bounding box center [544, 72] width 116 height 20
